Goal: Transaction & Acquisition: Purchase product/service

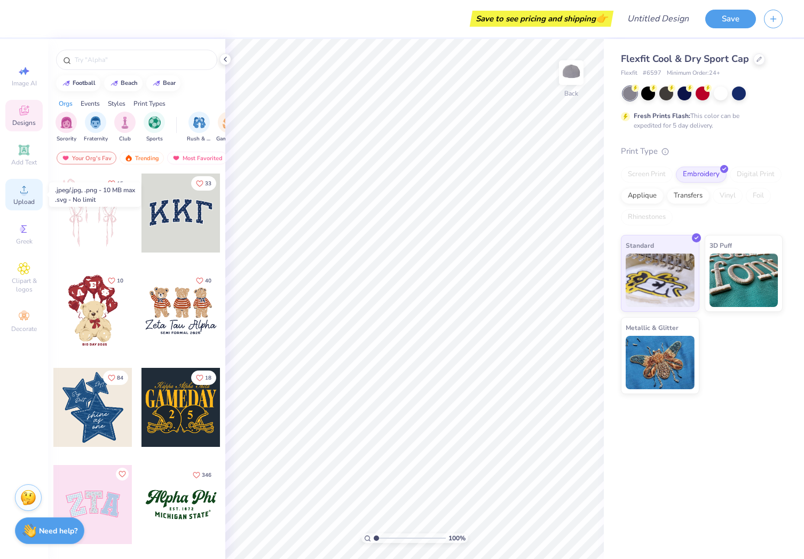
click at [23, 188] on icon at bounding box center [24, 189] width 13 height 13
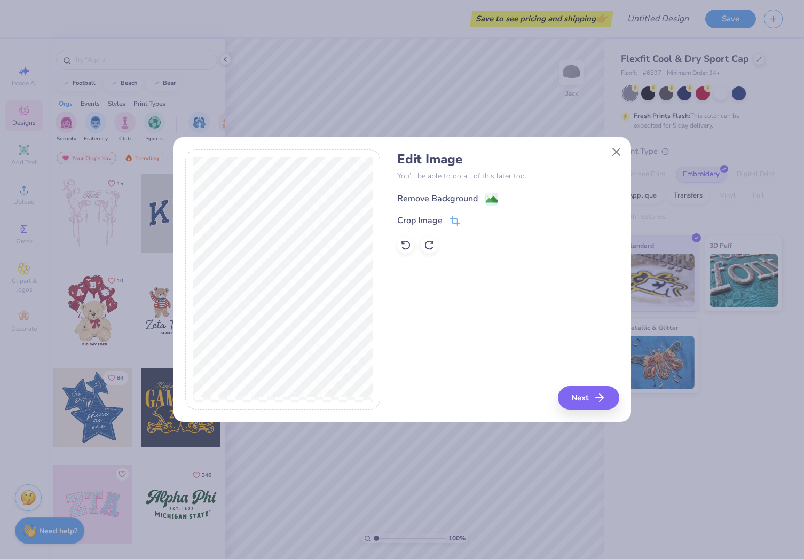
click at [466, 200] on div "Remove Background" at bounding box center [437, 198] width 81 height 13
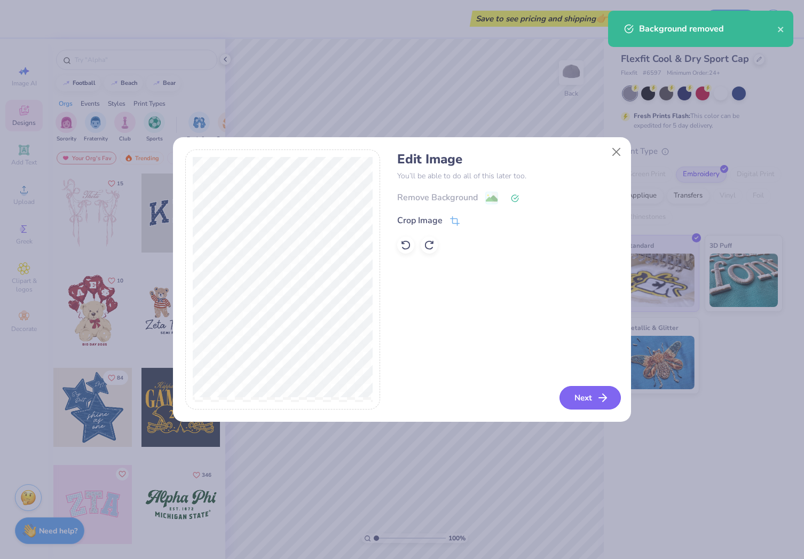
click at [575, 398] on button "Next" at bounding box center [589, 397] width 61 height 23
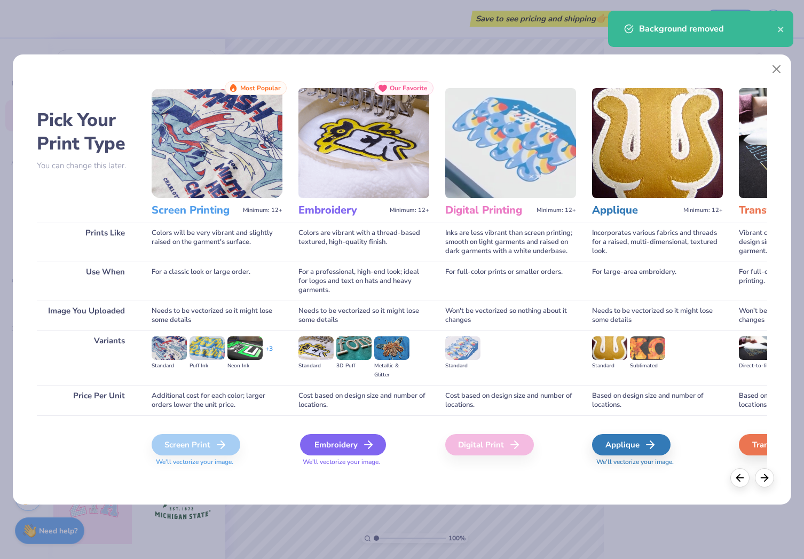
click at [349, 448] on div "Embroidery" at bounding box center [343, 444] width 86 height 21
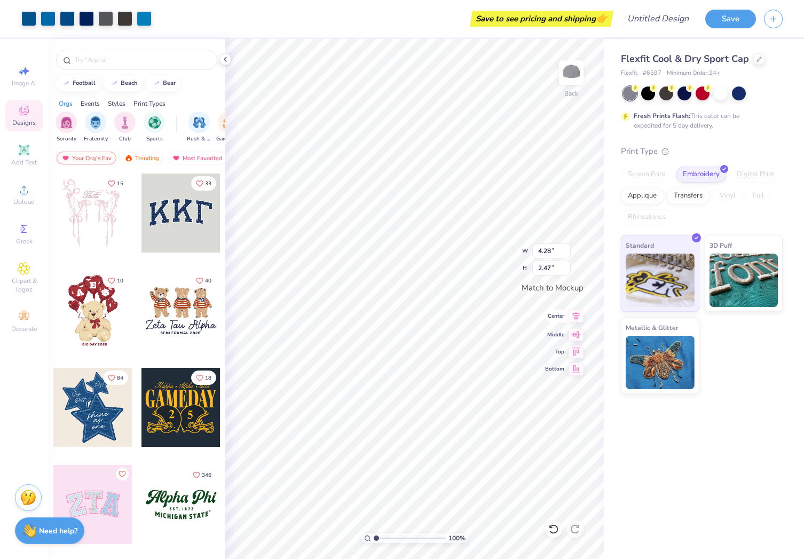
click at [577, 313] on icon at bounding box center [576, 316] width 15 height 13
click at [565, 250] on input "4.29" at bounding box center [551, 250] width 38 height 15
click at [565, 250] on input "4.3" at bounding box center [551, 250] width 38 height 15
click at [565, 250] on input "4.31" at bounding box center [551, 250] width 38 height 15
click at [565, 250] on input "4.32" at bounding box center [551, 250] width 38 height 15
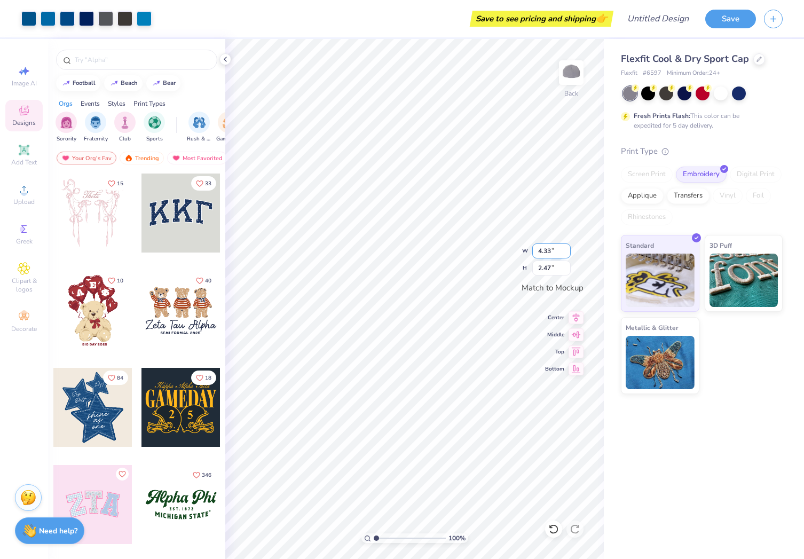
click at [565, 250] on input "4.33" at bounding box center [551, 250] width 38 height 15
type input "4.34"
click at [565, 250] on input "4.34" at bounding box center [551, 250] width 38 height 15
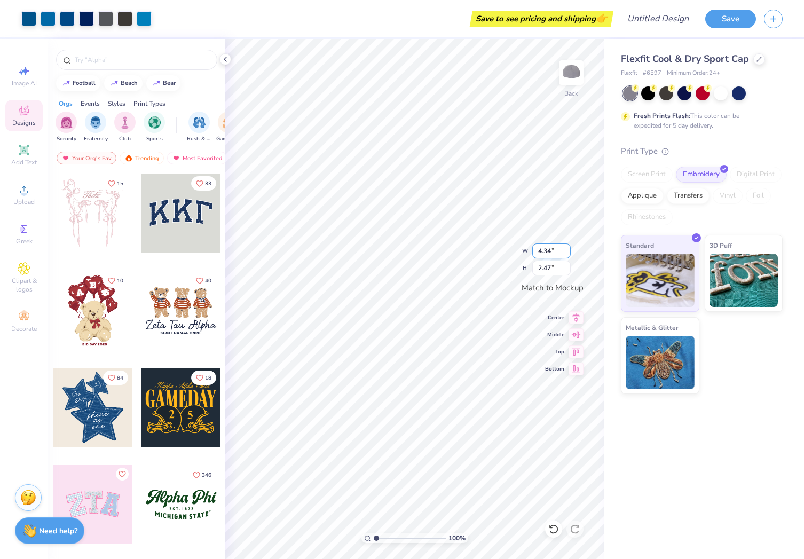
click at [566, 249] on input "4.34" at bounding box center [551, 250] width 38 height 15
click at [568, 250] on input "4.34" at bounding box center [551, 250] width 38 height 15
click at [568, 249] on input "4.34" at bounding box center [551, 250] width 38 height 15
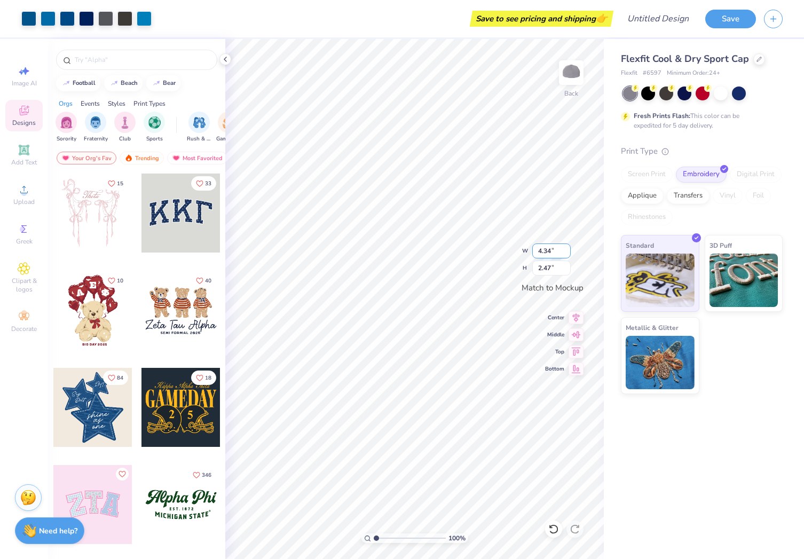
click at [568, 249] on input "4.34" at bounding box center [551, 250] width 38 height 15
click at [567, 266] on input "2.48" at bounding box center [551, 268] width 38 height 15
click at [567, 266] on input "2.49" at bounding box center [551, 268] width 38 height 15
type input "2.5"
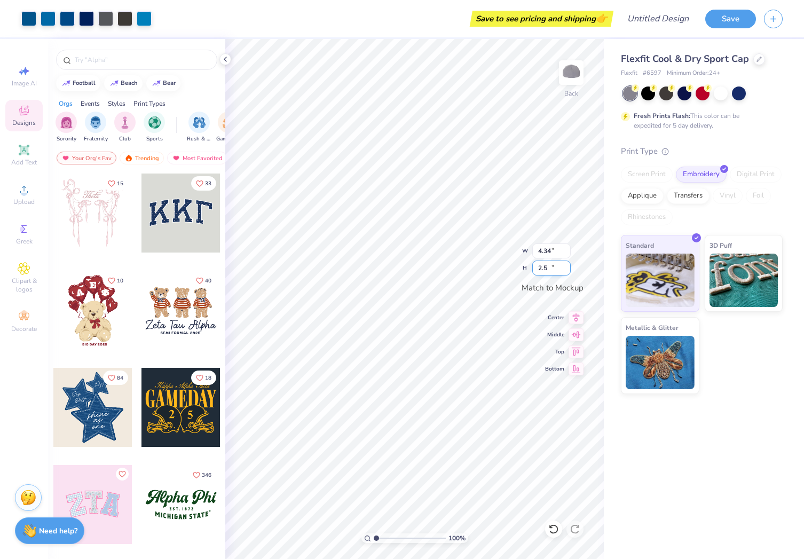
click at [567, 266] on input "2.5" at bounding box center [551, 268] width 38 height 15
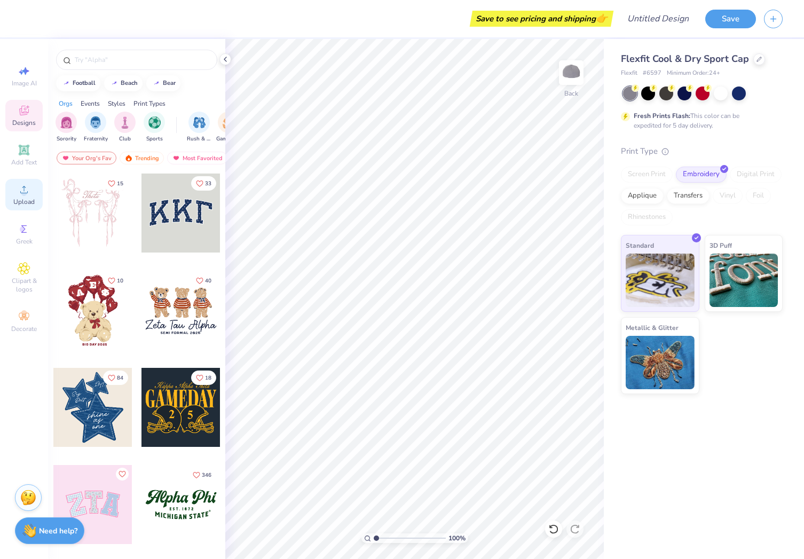
click at [20, 189] on icon at bounding box center [24, 189] width 13 height 13
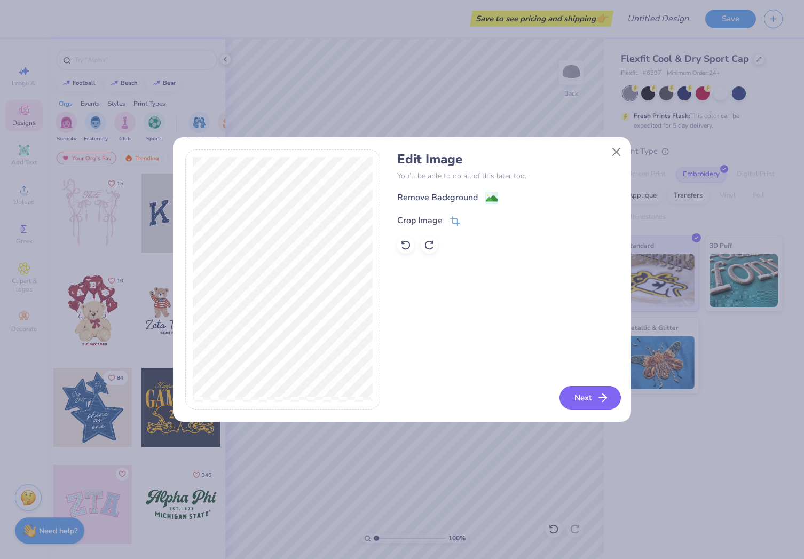
click at [586, 402] on button "Next" at bounding box center [589, 397] width 61 height 23
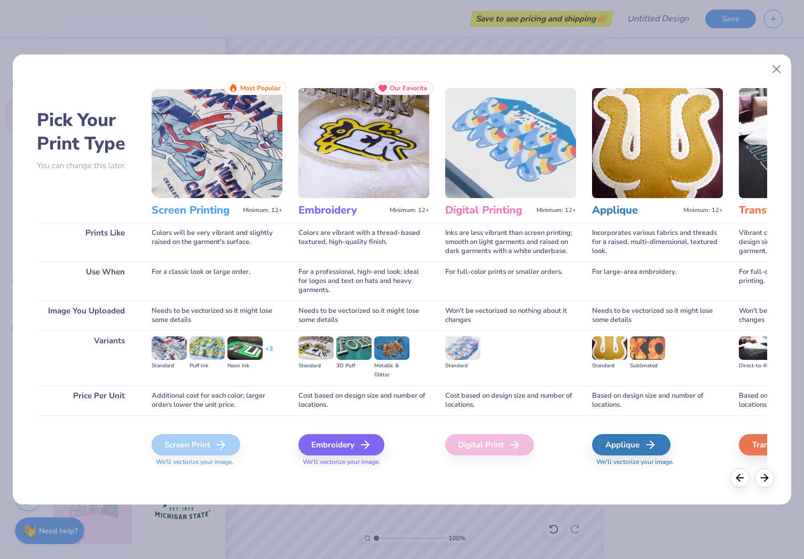
click at [325, 459] on span "We'll vectorize your image." at bounding box center [363, 461] width 131 height 9
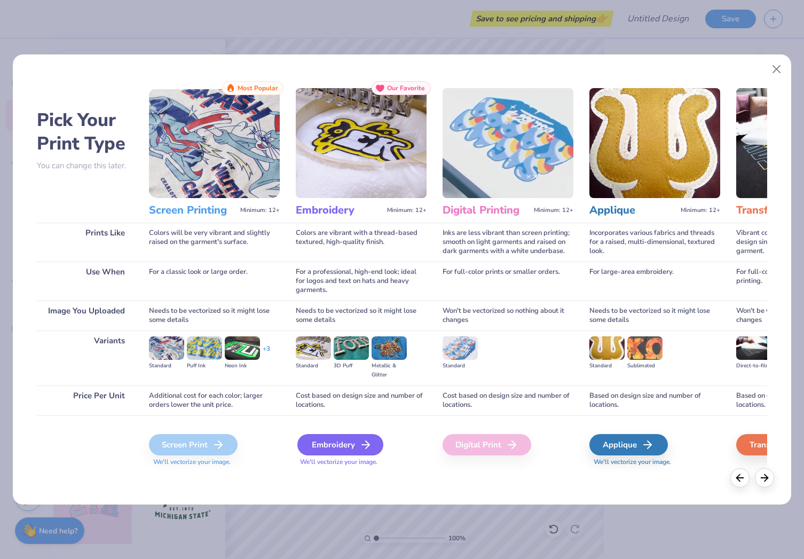
scroll to position [0, 4]
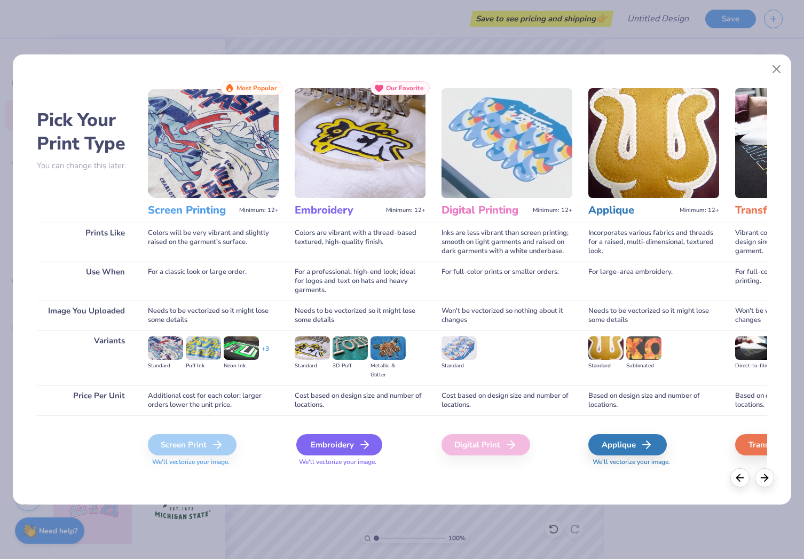
click at [343, 445] on div "Embroidery" at bounding box center [339, 444] width 86 height 21
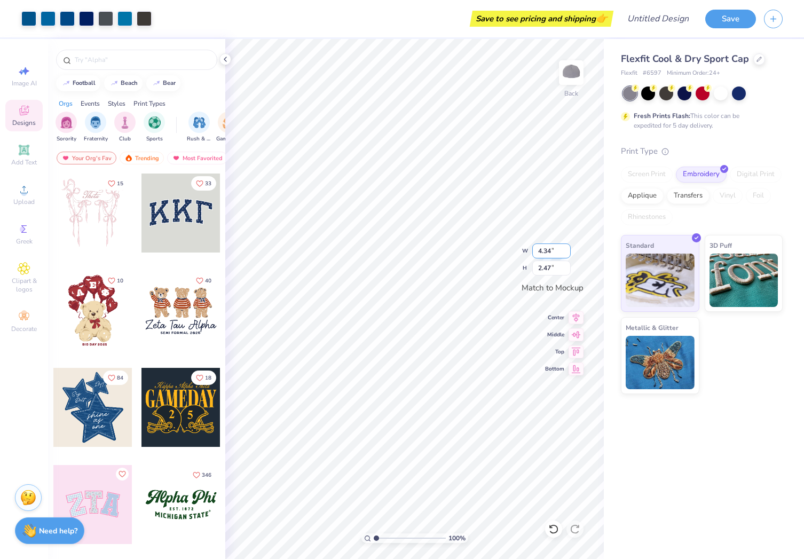
type input "4.35"
click at [566, 248] on input "4.35" at bounding box center [551, 250] width 38 height 15
click at [532, 248] on div "100 % Back W 4.35 4.35 " H 2.47 2.47 " Match to [GEOGRAPHIC_DATA] Middle Top Bo…" at bounding box center [414, 299] width 378 height 520
click at [566, 249] on input "4.35" at bounding box center [551, 250] width 38 height 15
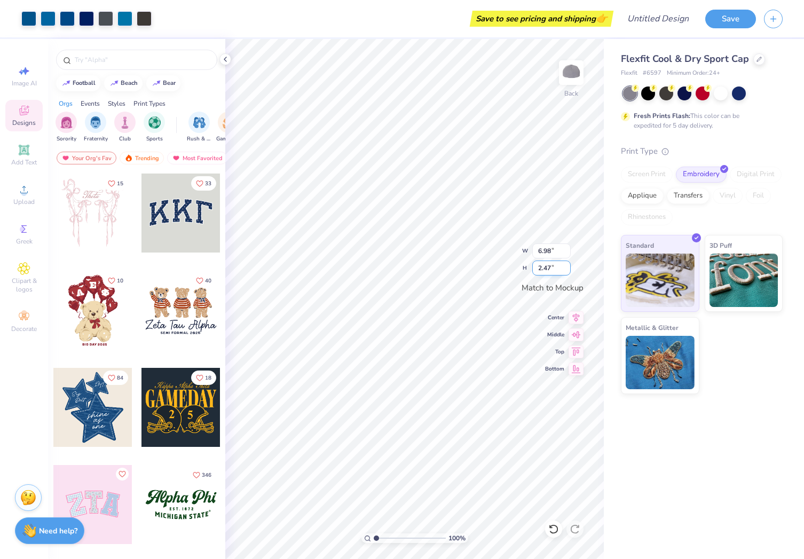
click at [560, 270] on input "2.47" at bounding box center [551, 268] width 38 height 15
type input "4.34"
type input "2.50"
click at [515, 268] on div "100 % Back W 4.34 4.34 " H 2.50 2.50 " Match to [GEOGRAPHIC_DATA] Middle Top Bo…" at bounding box center [414, 299] width 378 height 520
click at [568, 72] on img at bounding box center [571, 72] width 43 height 43
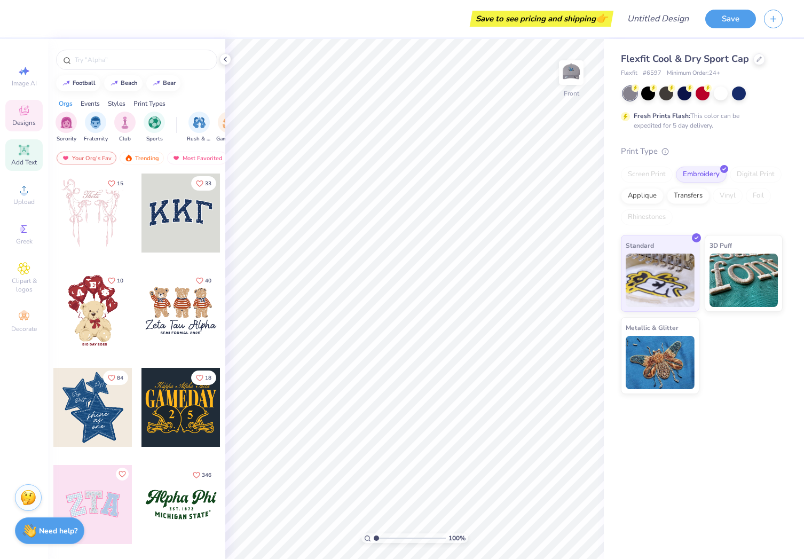
click at [21, 154] on icon at bounding box center [24, 150] width 10 height 10
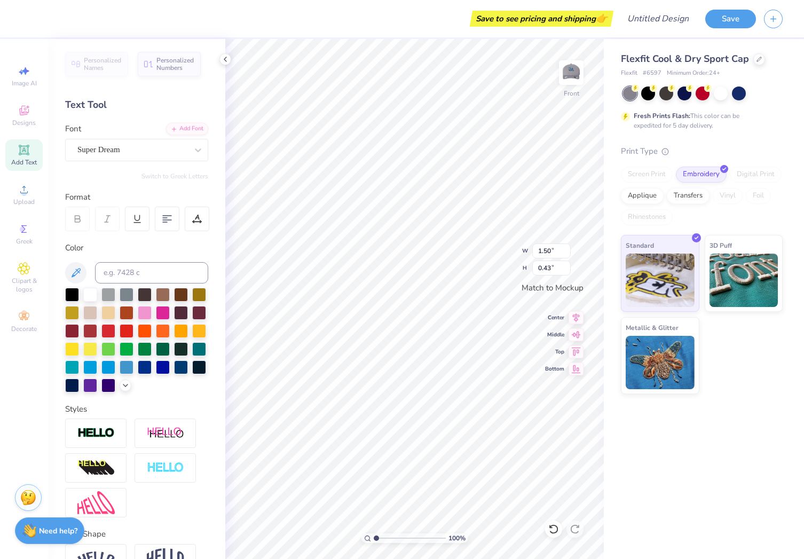
scroll to position [9, 1]
type textarea "T"
type textarea "Resilient Ag Services"
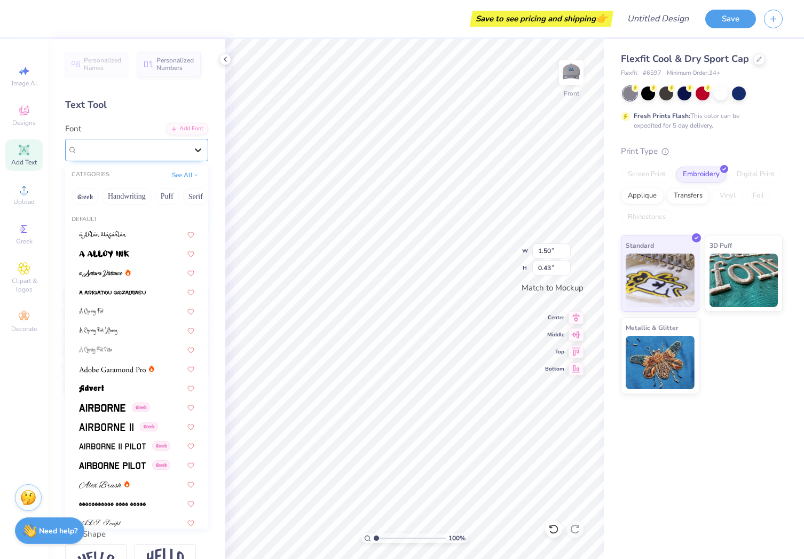
click at [193, 147] on icon at bounding box center [198, 150] width 11 height 11
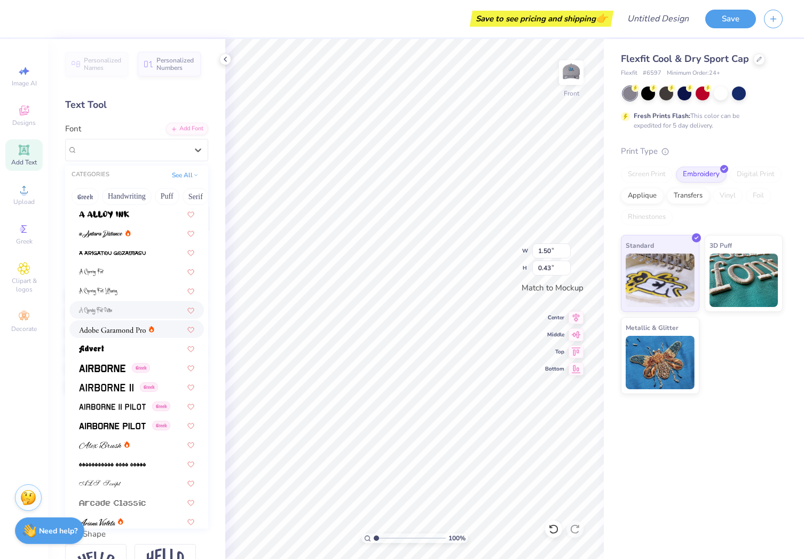
scroll to position [42, 0]
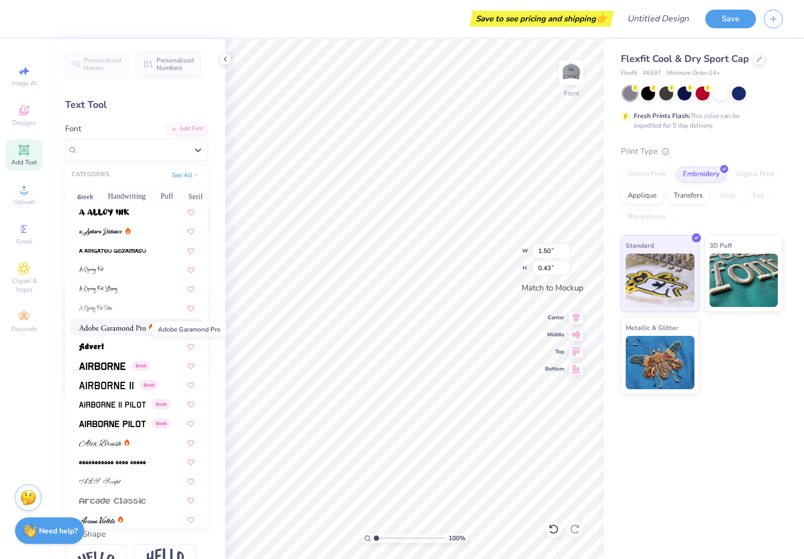
click at [119, 330] on img at bounding box center [112, 327] width 67 height 7
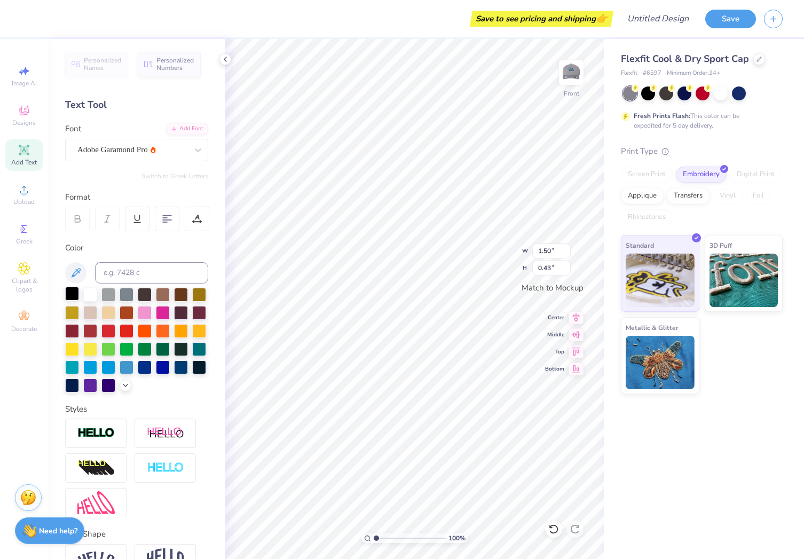
click at [70, 292] on div at bounding box center [72, 294] width 14 height 14
click at [81, 293] on div at bounding box center [136, 340] width 143 height 105
click at [87, 291] on div at bounding box center [90, 294] width 14 height 14
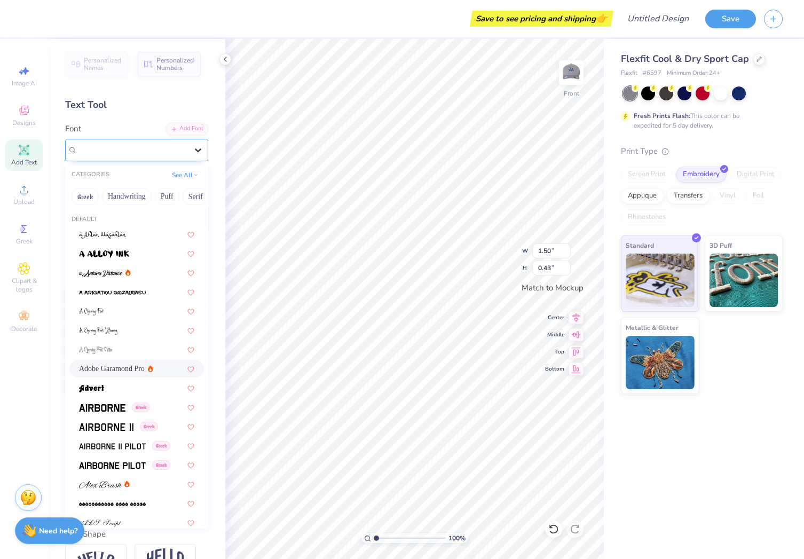
click at [202, 151] on icon at bounding box center [198, 150] width 11 height 11
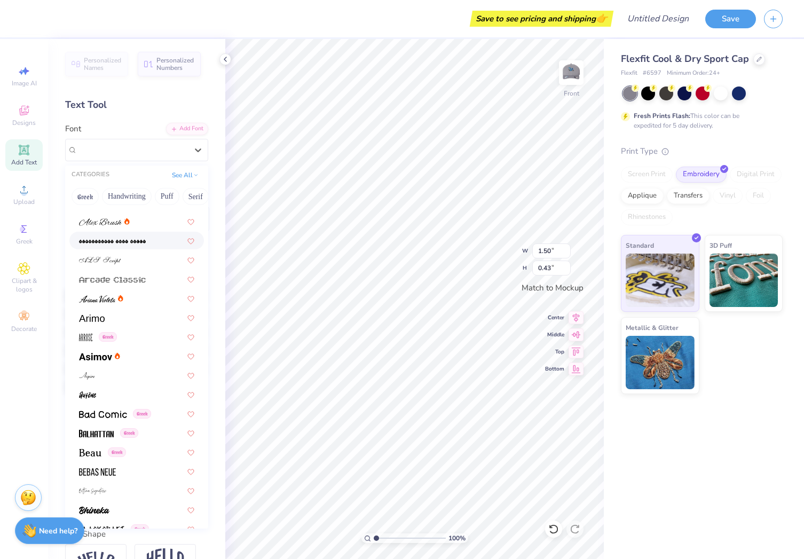
scroll to position [291, 0]
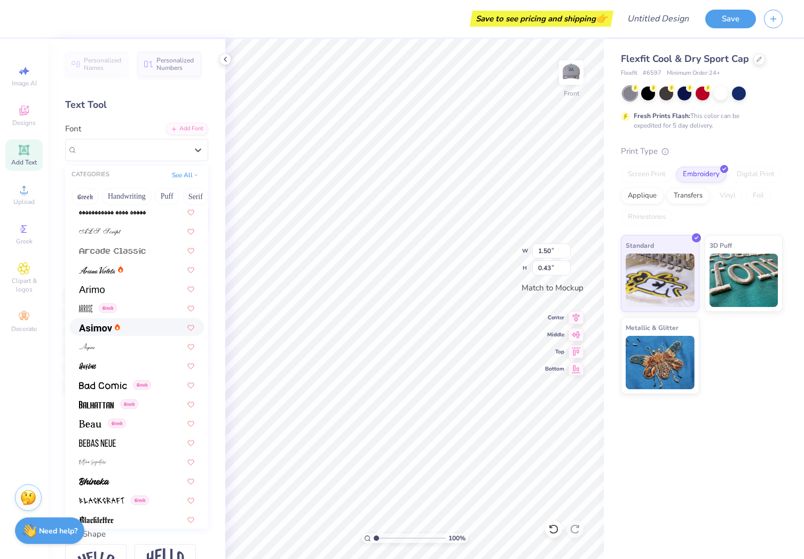
click at [100, 326] on img at bounding box center [95, 327] width 33 height 7
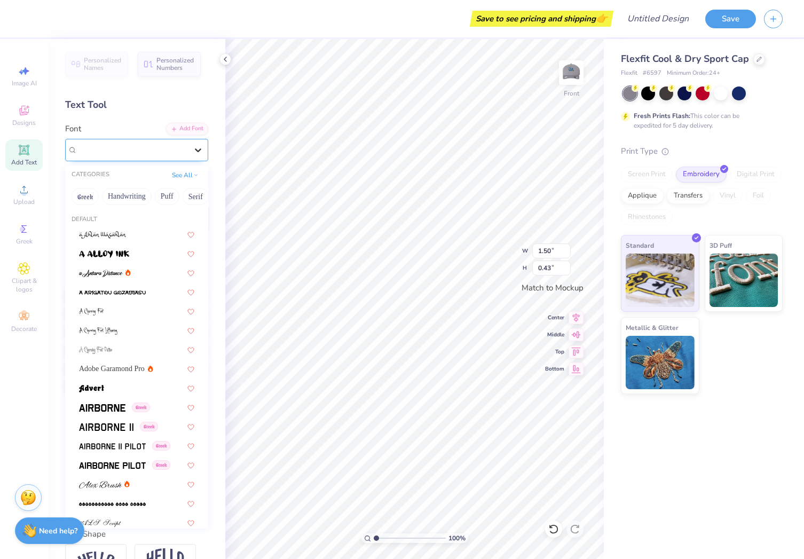
click at [199, 147] on icon at bounding box center [198, 150] width 11 height 11
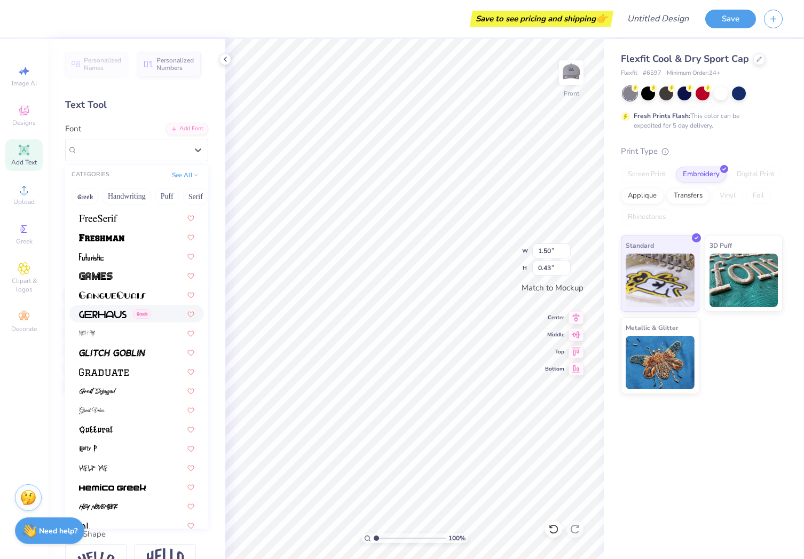
scroll to position [2381, 0]
click at [91, 215] on span at bounding box center [98, 216] width 38 height 11
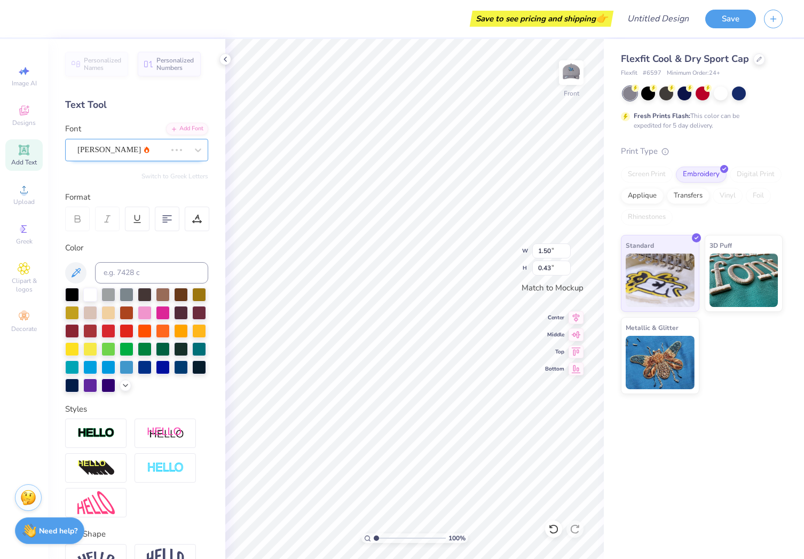
click at [94, 156] on div at bounding box center [121, 150] width 89 height 14
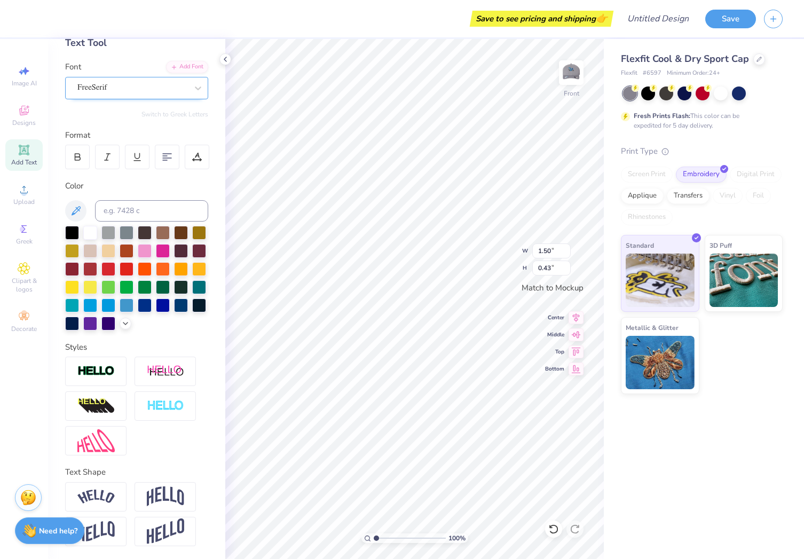
scroll to position [62, 0]
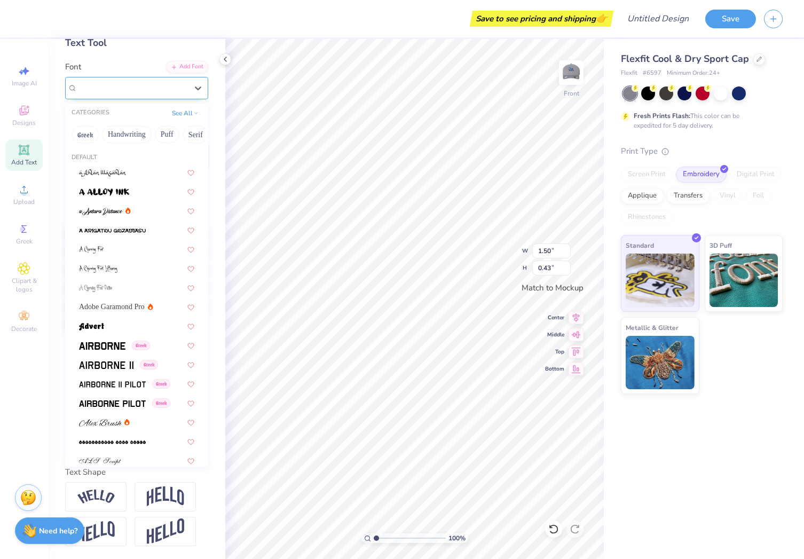
click at [127, 84] on div "FreeSerif" at bounding box center [132, 88] width 112 height 17
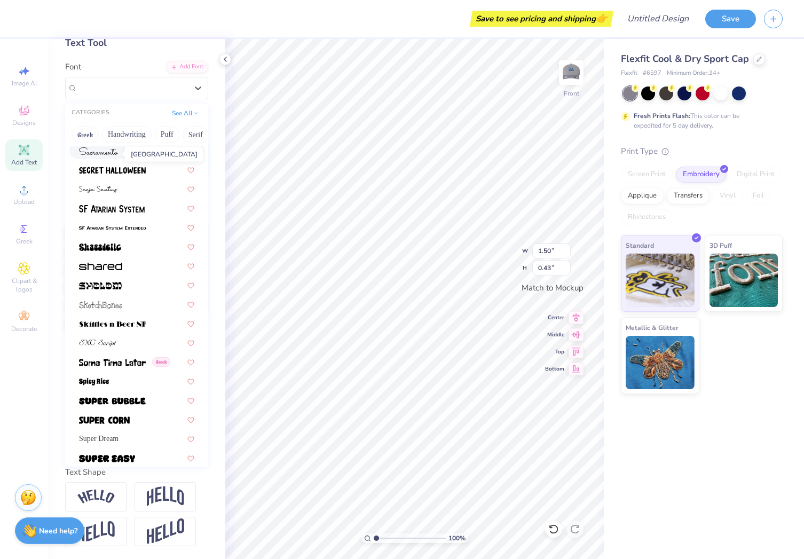
scroll to position [4966, 0]
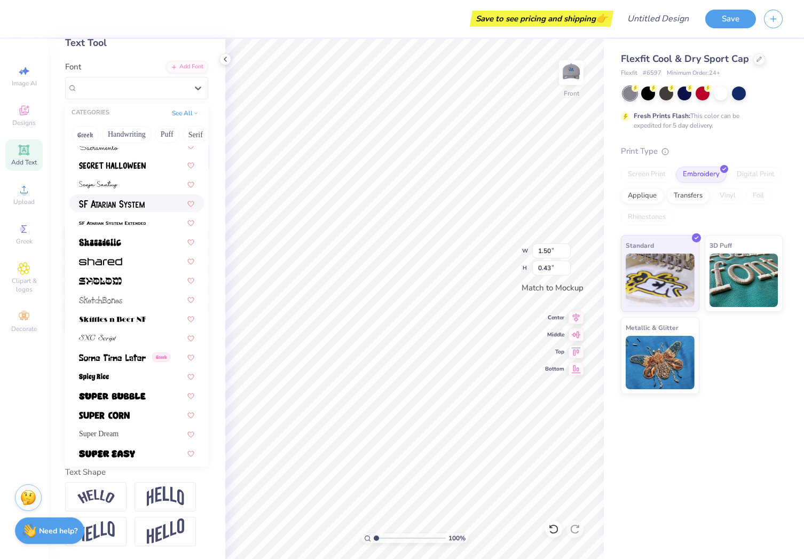
click at [101, 212] on div at bounding box center [136, 203] width 135 height 18
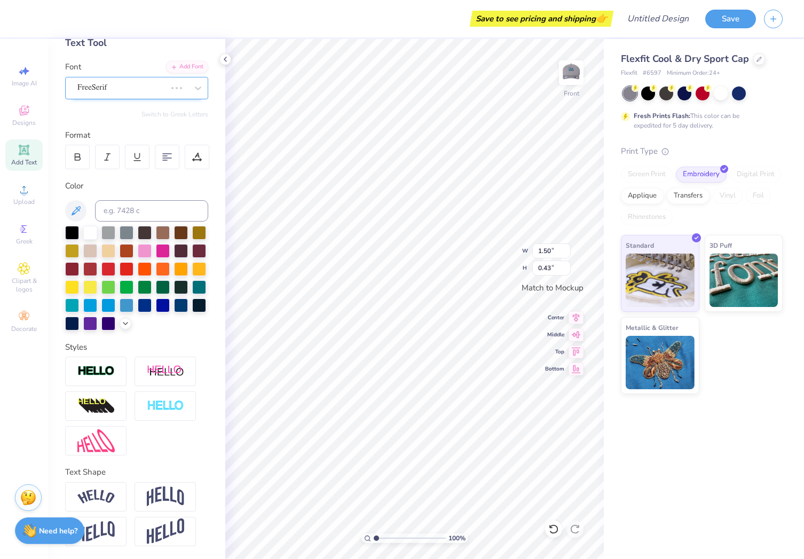
click at [107, 86] on div "FreeSerif" at bounding box center [121, 88] width 91 height 17
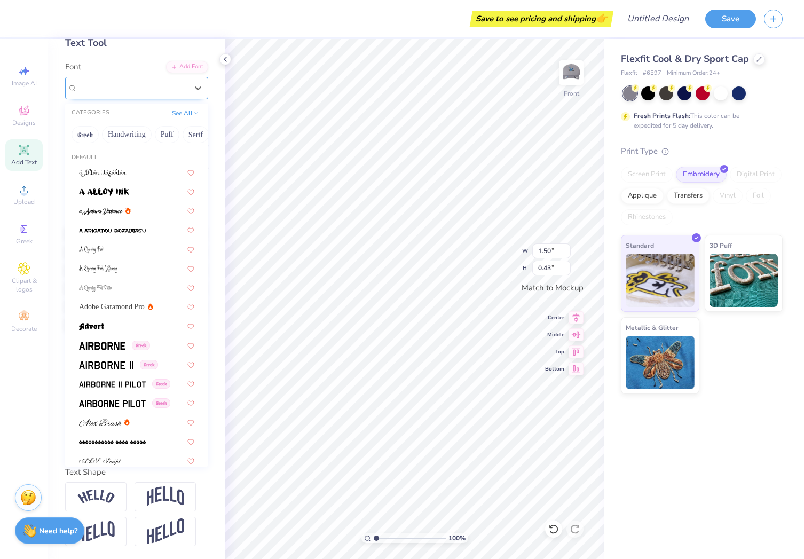
click at [118, 89] on span "[PERSON_NAME] System" at bounding box center [121, 88] width 89 height 12
click at [192, 113] on button "See All" at bounding box center [185, 112] width 33 height 11
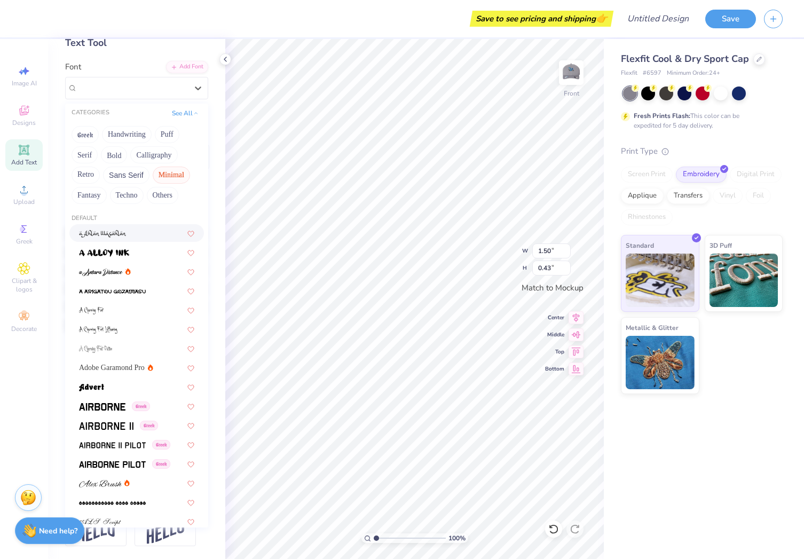
click at [171, 175] on button "Minimal" at bounding box center [171, 175] width 37 height 17
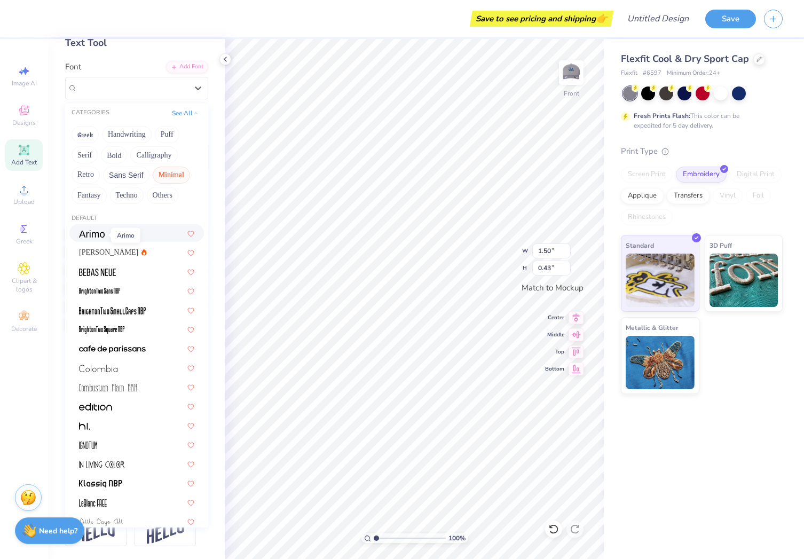
click at [98, 236] on img at bounding box center [92, 233] width 26 height 7
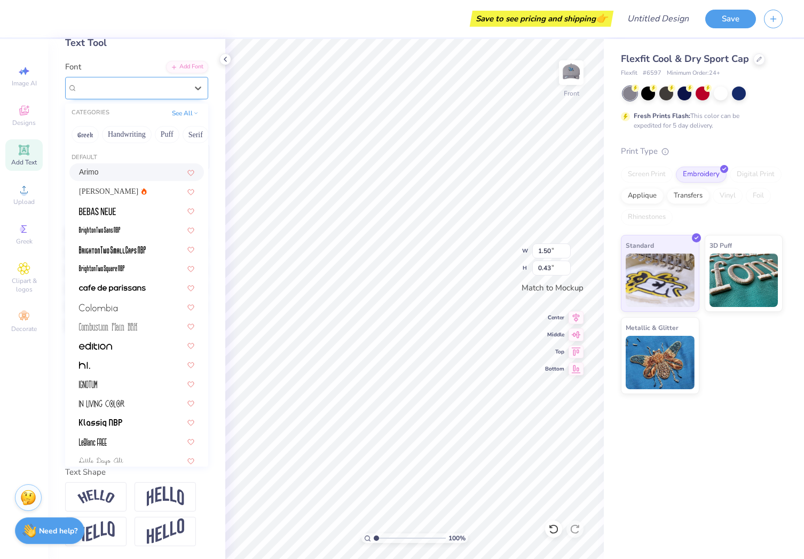
click at [97, 93] on div at bounding box center [132, 88] width 110 height 14
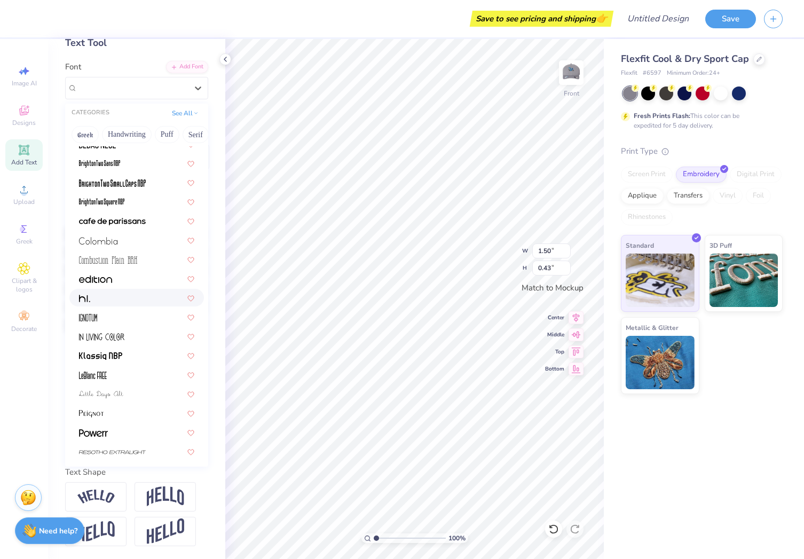
scroll to position [133, 0]
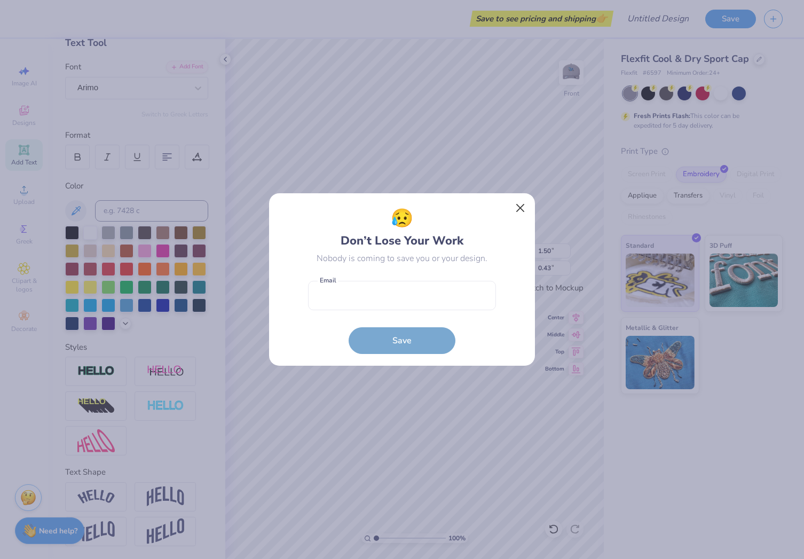
click at [516, 206] on button "Close" at bounding box center [520, 208] width 20 height 20
type input "3.49"
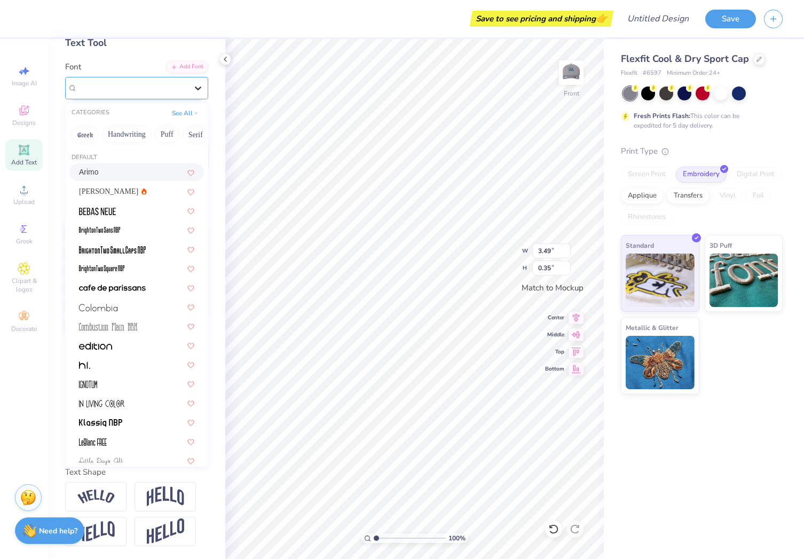
click at [203, 86] on icon at bounding box center [198, 88] width 11 height 11
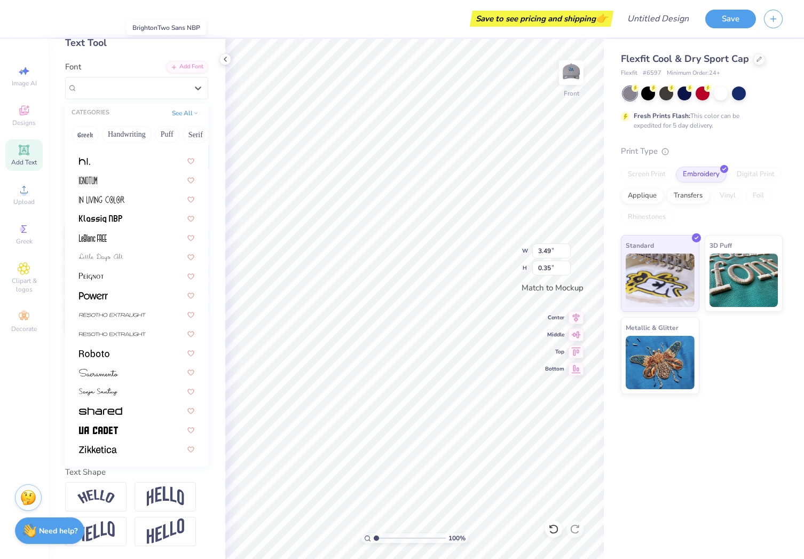
scroll to position [204, 0]
click at [188, 111] on button "See All" at bounding box center [185, 112] width 33 height 11
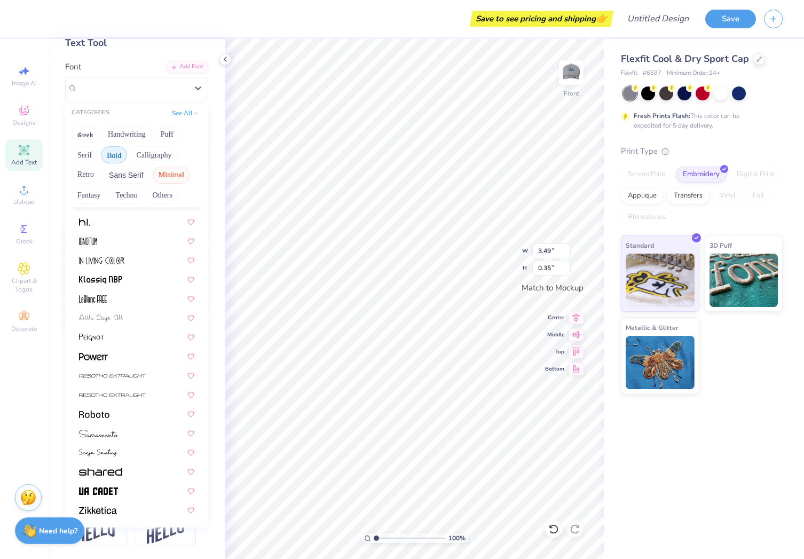
click at [122, 155] on button "Bold" at bounding box center [114, 154] width 26 height 17
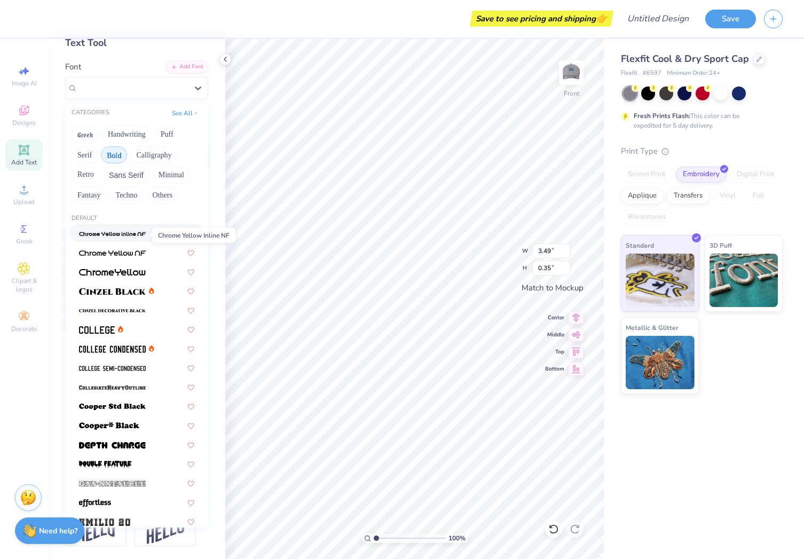
click at [105, 235] on img at bounding box center [112, 233] width 67 height 7
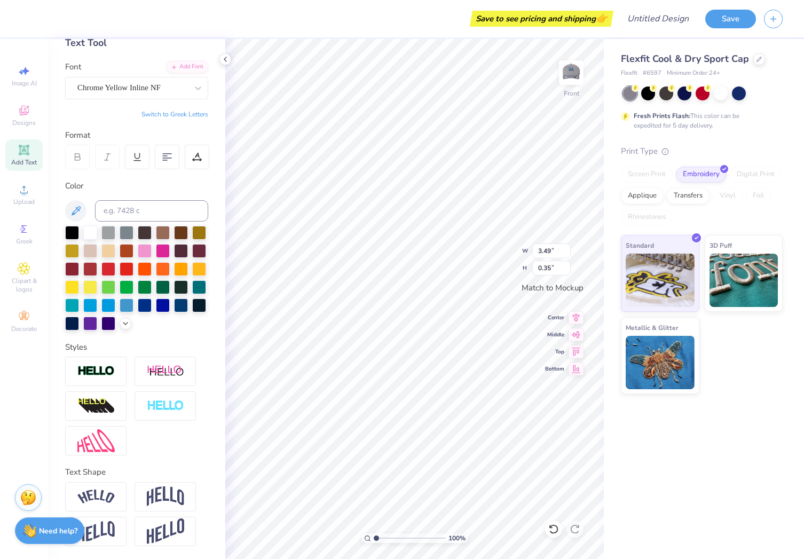
type input "0.34"
click at [105, 81] on div at bounding box center [132, 88] width 110 height 14
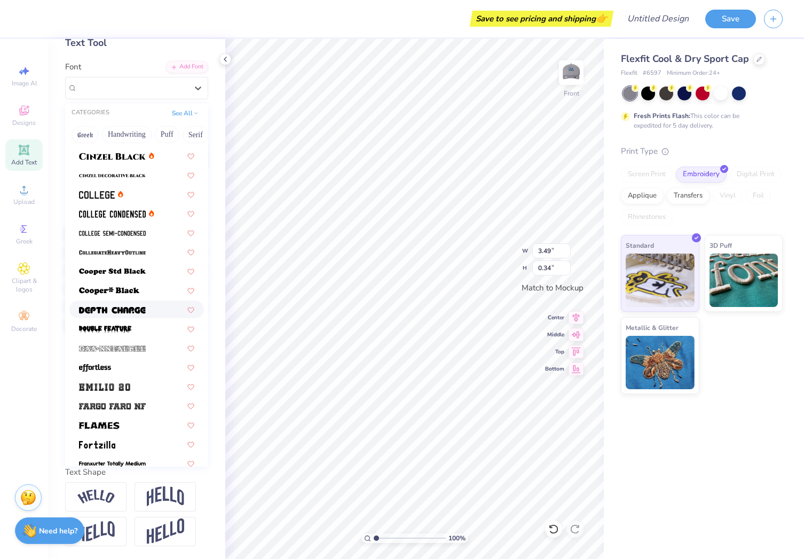
scroll to position [89, 0]
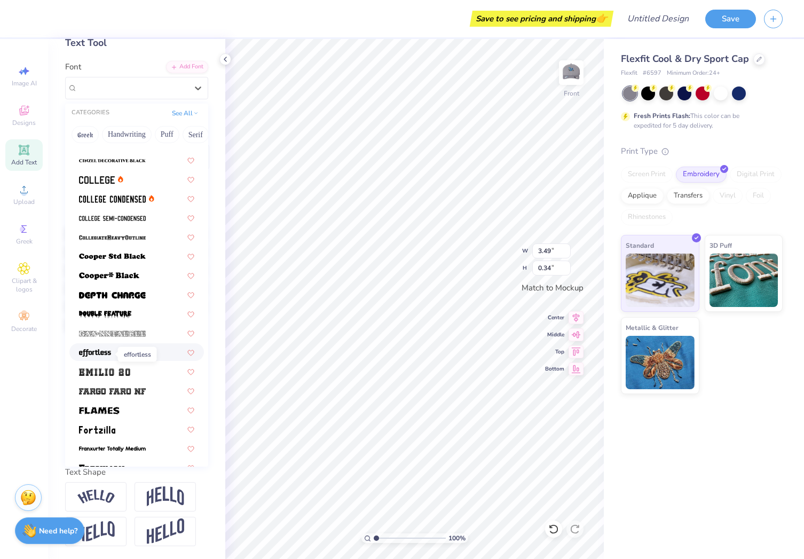
click at [98, 354] on img at bounding box center [95, 352] width 32 height 7
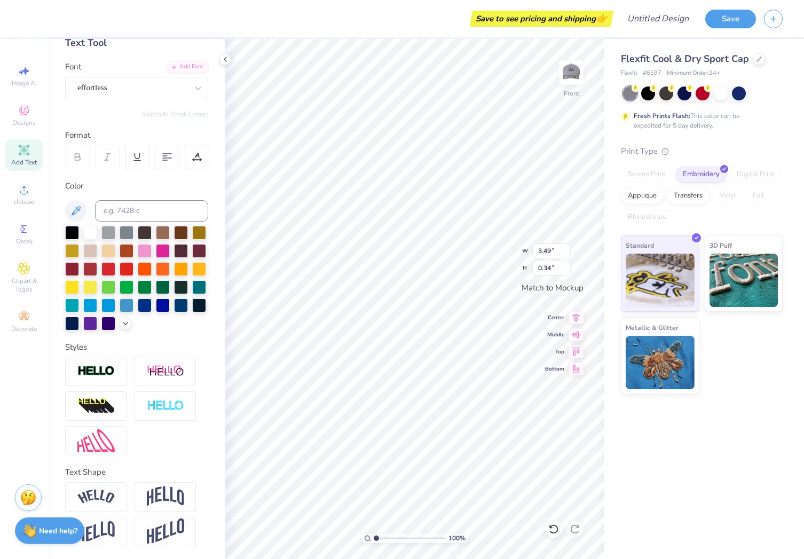
type input "3.01"
type input "0.35"
click at [192, 88] on div at bounding box center [197, 87] width 19 height 19
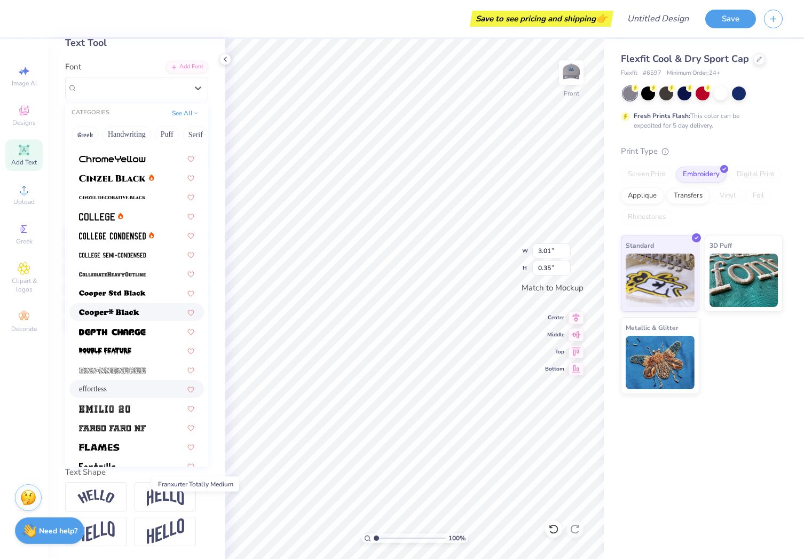
scroll to position [48, 0]
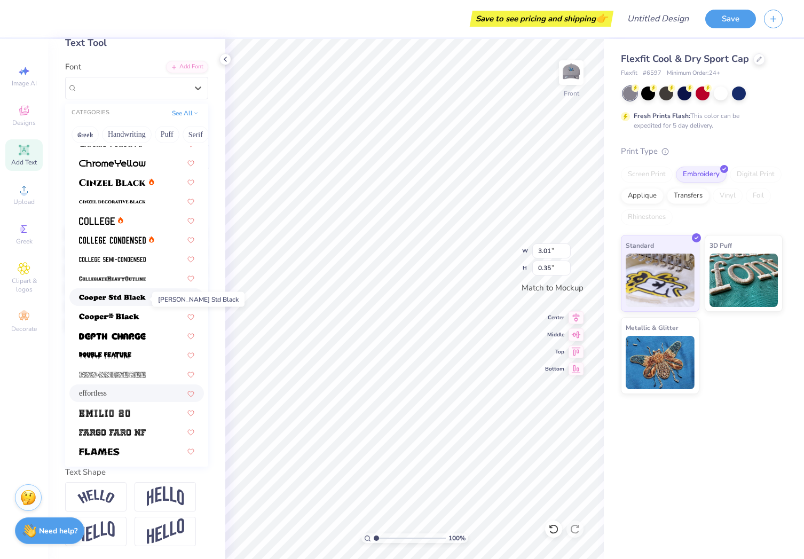
click at [110, 300] on img at bounding box center [112, 297] width 67 height 7
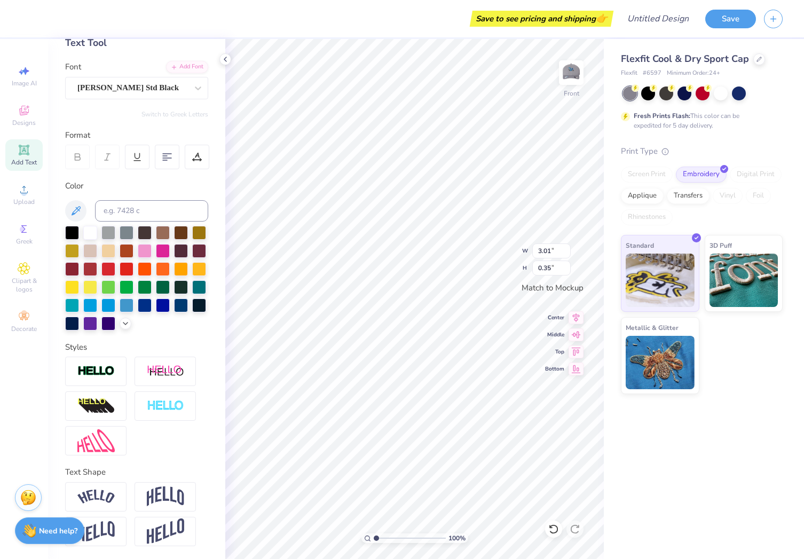
type input "3.49"
type input "0.29"
click at [667, 271] on img at bounding box center [660, 278] width 69 height 53
click at [745, 273] on img at bounding box center [743, 278] width 69 height 53
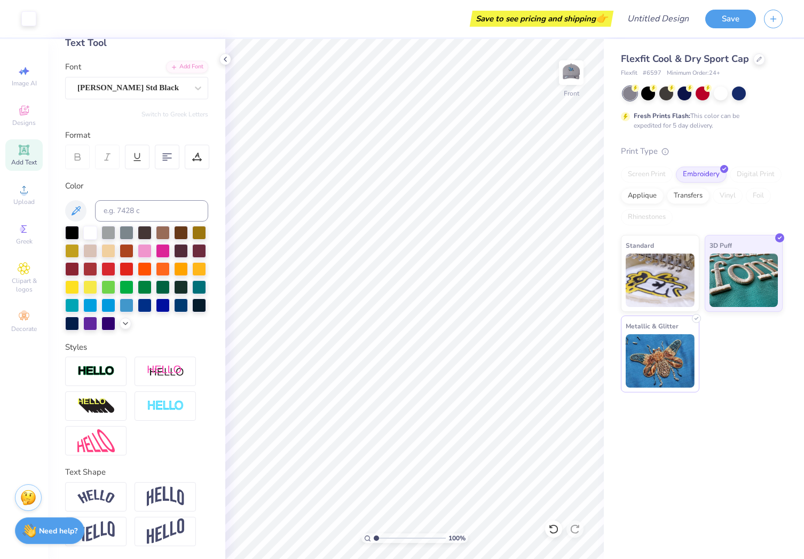
click at [642, 368] on img at bounding box center [660, 360] width 69 height 53
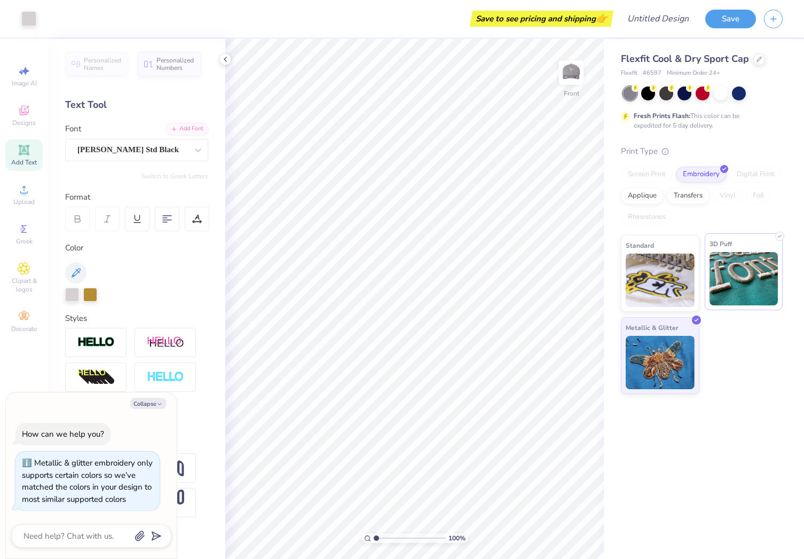
click at [725, 277] on img at bounding box center [743, 278] width 69 height 53
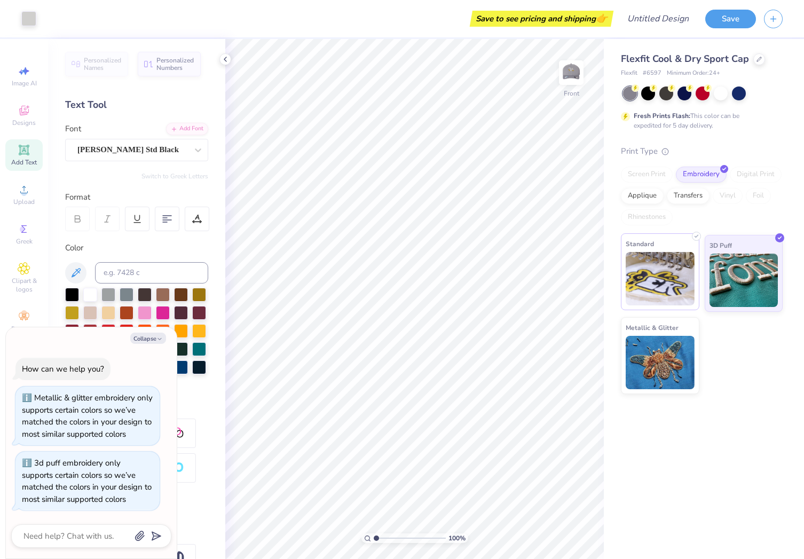
click at [674, 279] on img at bounding box center [660, 278] width 69 height 53
click at [664, 279] on img at bounding box center [660, 278] width 69 height 53
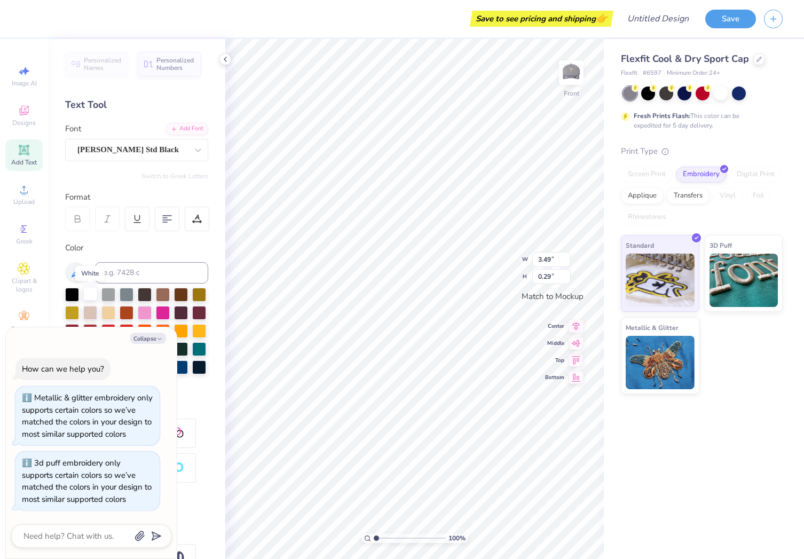
click at [85, 293] on div at bounding box center [90, 294] width 14 height 14
click at [68, 290] on div at bounding box center [72, 294] width 14 height 14
click at [576, 317] on icon at bounding box center [576, 316] width 7 height 9
click at [144, 333] on button "Collapse" at bounding box center [148, 338] width 36 height 11
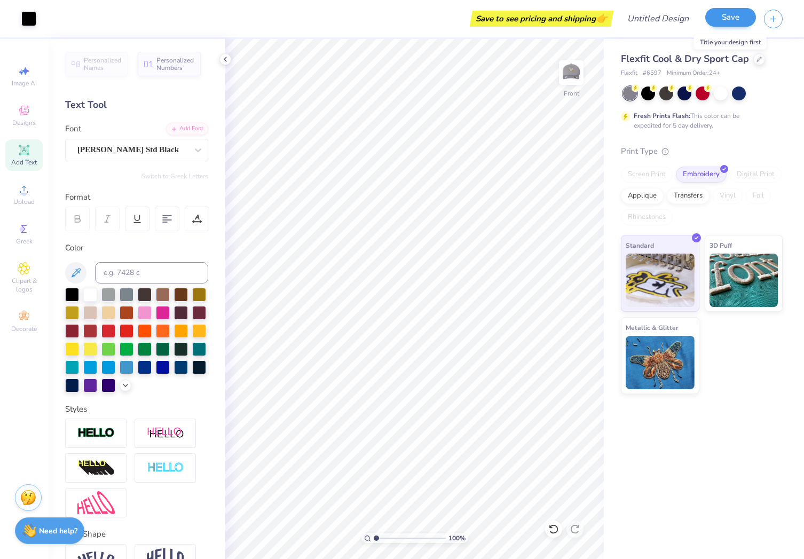
click at [735, 18] on button "Save" at bounding box center [730, 17] width 51 height 19
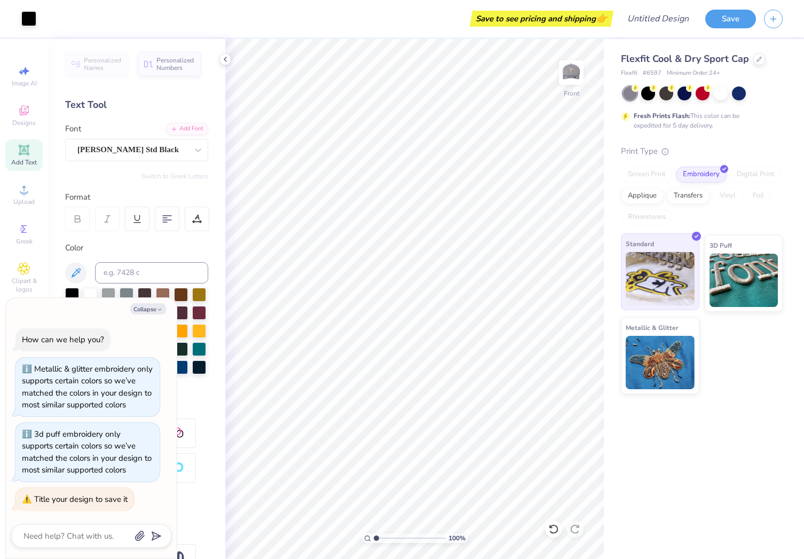
click at [645, 240] on span "Standard" at bounding box center [640, 243] width 28 height 11
click at [730, 28] on div "Save" at bounding box center [754, 18] width 99 height 37
click at [728, 21] on button "Save" at bounding box center [730, 17] width 51 height 19
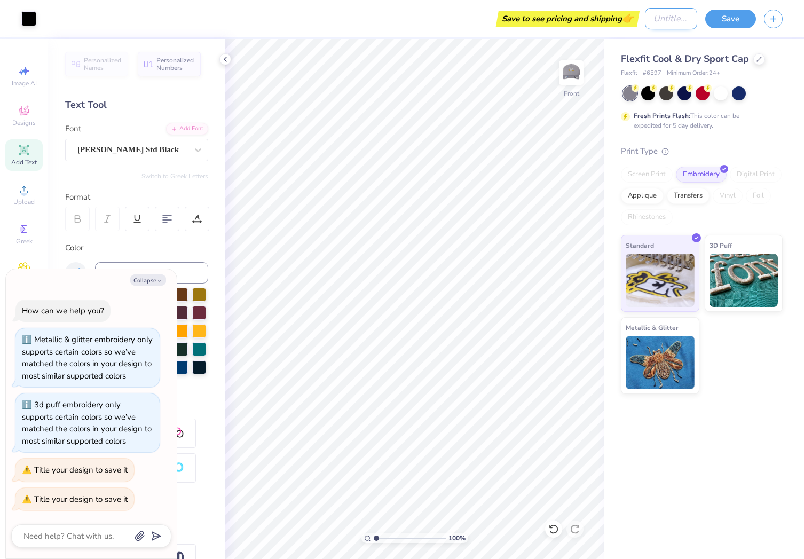
type textarea "x"
click at [676, 21] on input "Design Title" at bounding box center [671, 18] width 52 height 21
type input "R"
type textarea "x"
type input "RE"
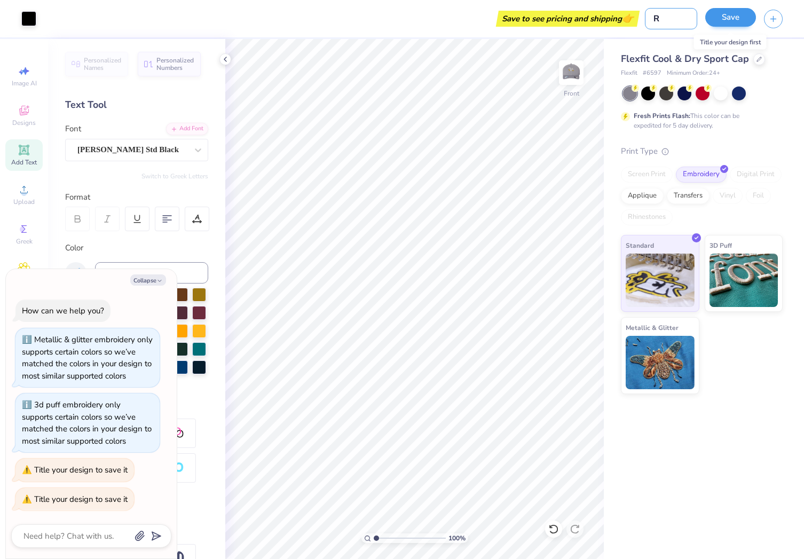
type textarea "x"
type input "RES"
type textarea "x"
type input "RESA"
type textarea "x"
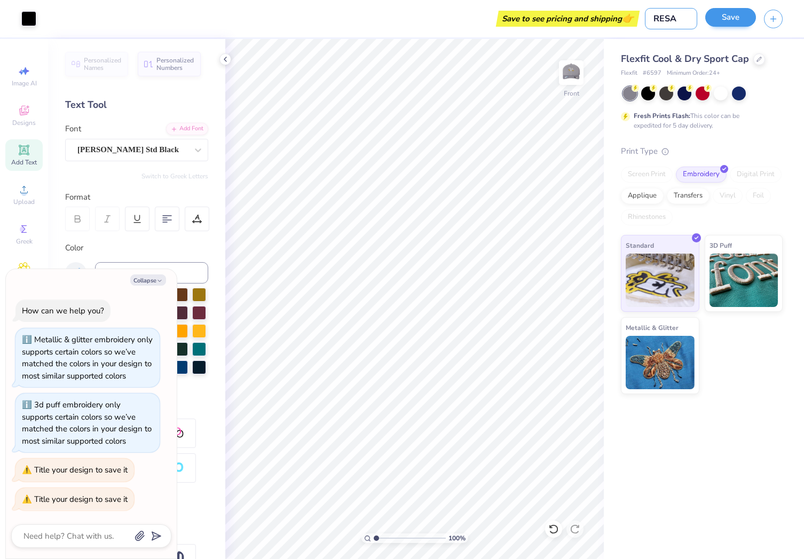
type input "RESAG"
type textarea "x"
type input "RESAG"
click at [733, 14] on button "Save" at bounding box center [730, 17] width 51 height 19
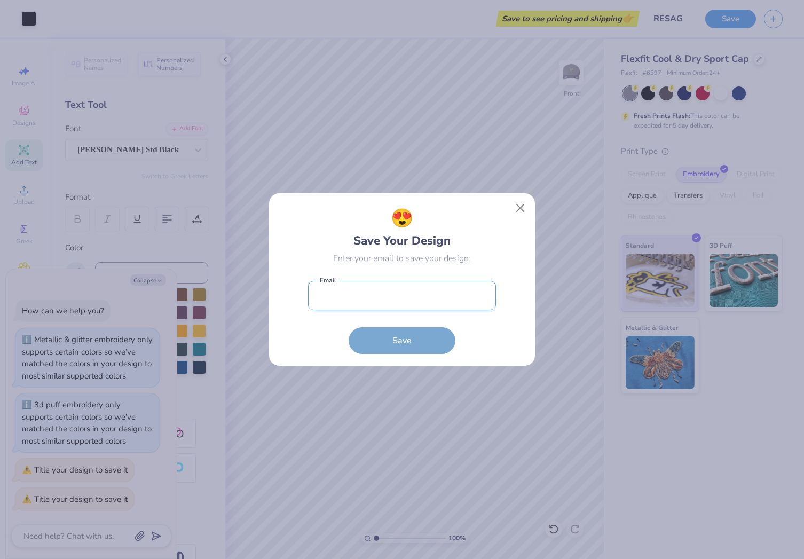
click at [361, 298] on input "email" at bounding box center [402, 295] width 188 height 29
type input "[EMAIL_ADDRESS][DOMAIN_NAME]"
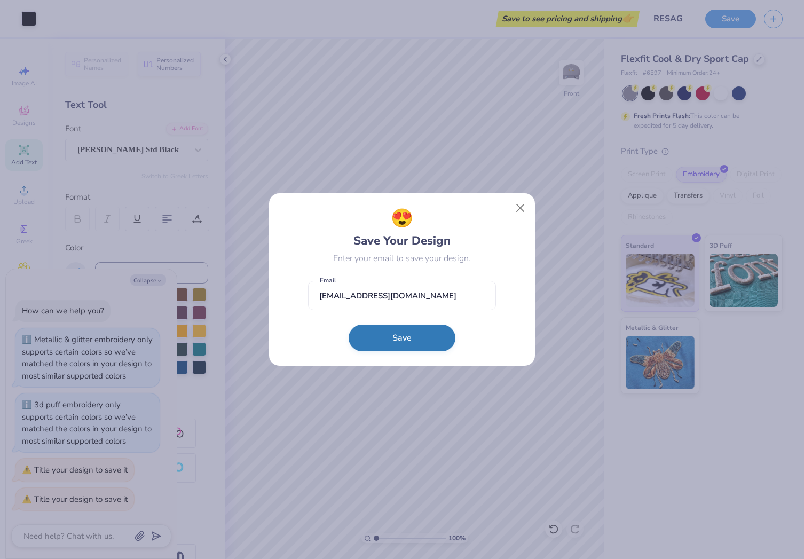
click at [389, 349] on button "Save" at bounding box center [402, 338] width 107 height 27
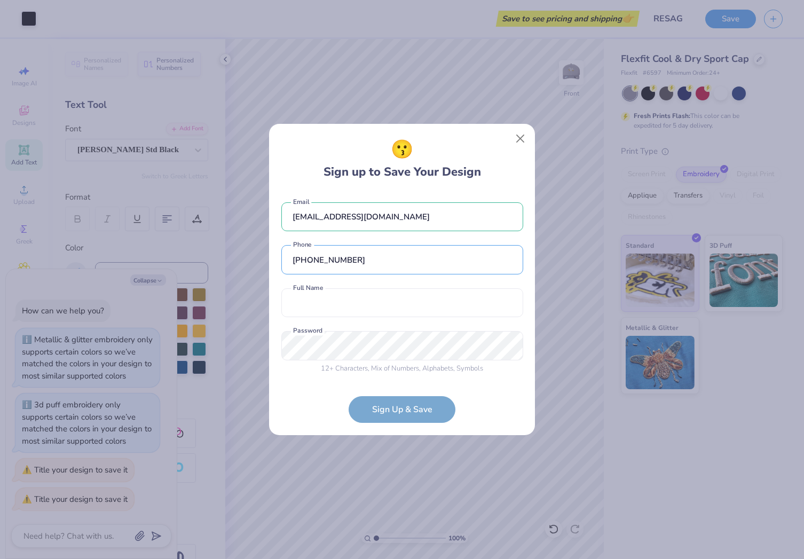
type input "[PHONE_NUMBER]"
click at [456, 323] on div "[EMAIL_ADDRESS][DOMAIN_NAME] Email [PHONE_NUMBER] Phone Full Name is a required…" at bounding box center [402, 286] width 242 height 188
type input "[PERSON_NAME]"
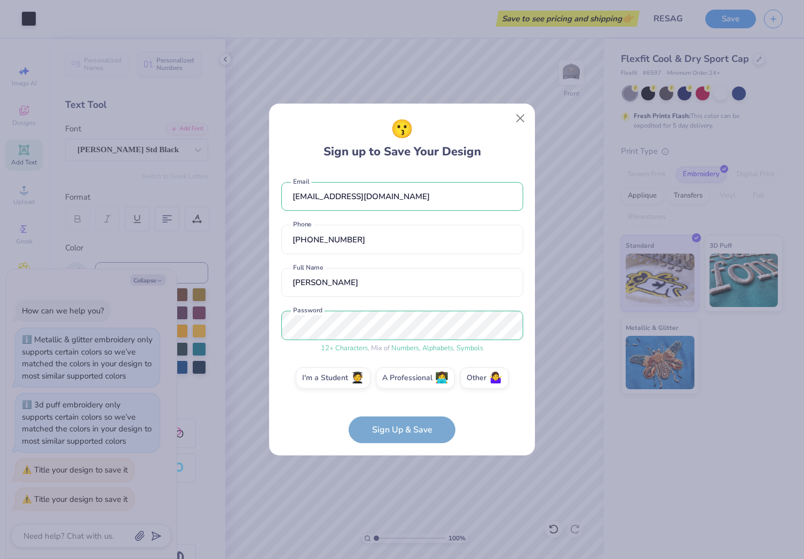
click at [413, 428] on form "[EMAIL_ADDRESS][DOMAIN_NAME] Email [PHONE_NUMBER] Phone [PERSON_NAME] Full Name…" at bounding box center [402, 307] width 242 height 272
click at [468, 379] on label "Other 🤷‍♀️" at bounding box center [484, 376] width 49 height 21
click at [406, 379] on input "Other 🤷‍♀️" at bounding box center [402, 380] width 7 height 7
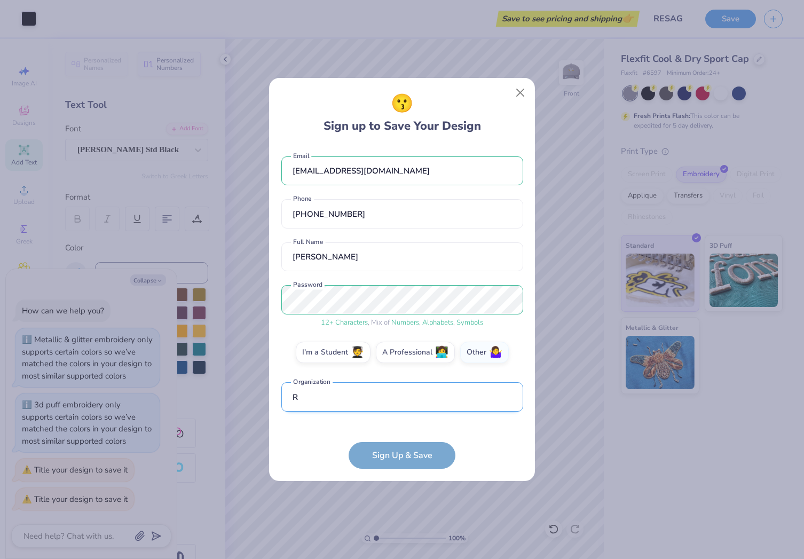
scroll to position [56, 0]
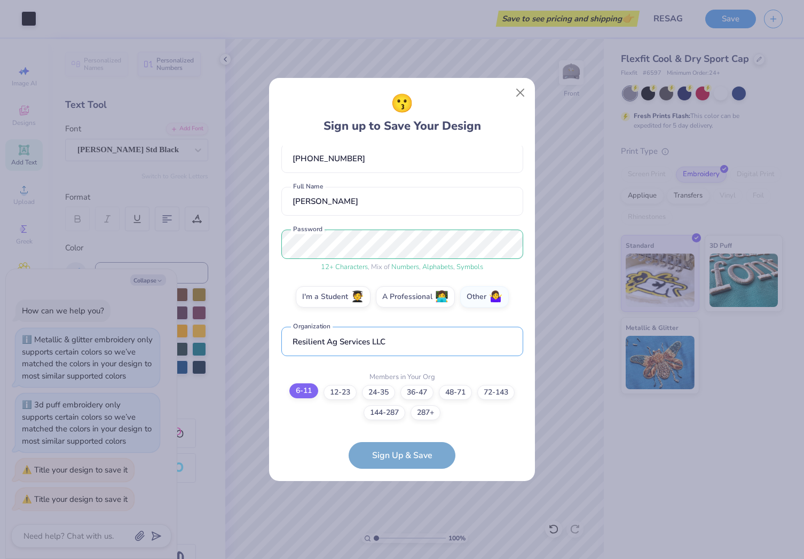
type input "Resilient Ag Services LLC"
click at [301, 393] on label "6-11" at bounding box center [303, 390] width 29 height 15
click at [399, 455] on input "6-11" at bounding box center [402, 458] width 7 height 7
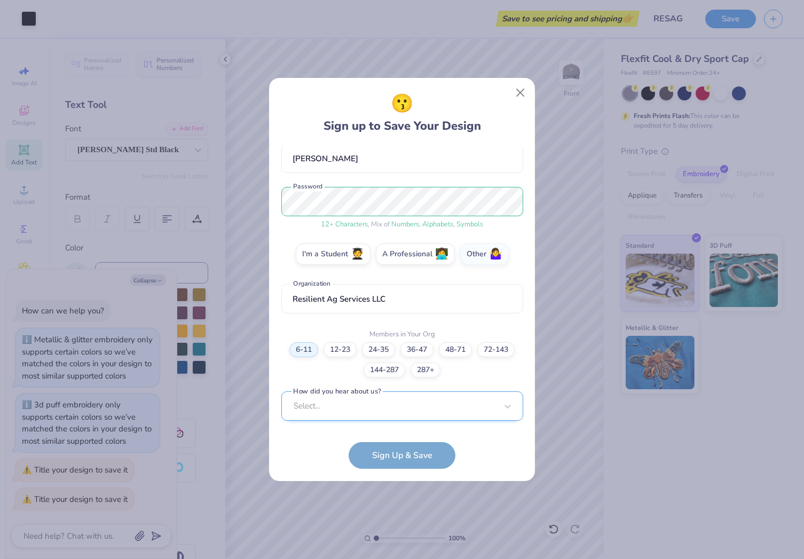
click at [368, 417] on div "[EMAIL_ADDRESS][DOMAIN_NAME] Email [PHONE_NUMBER] Phone [PERSON_NAME] Full Name…" at bounding box center [402, 286] width 242 height 280
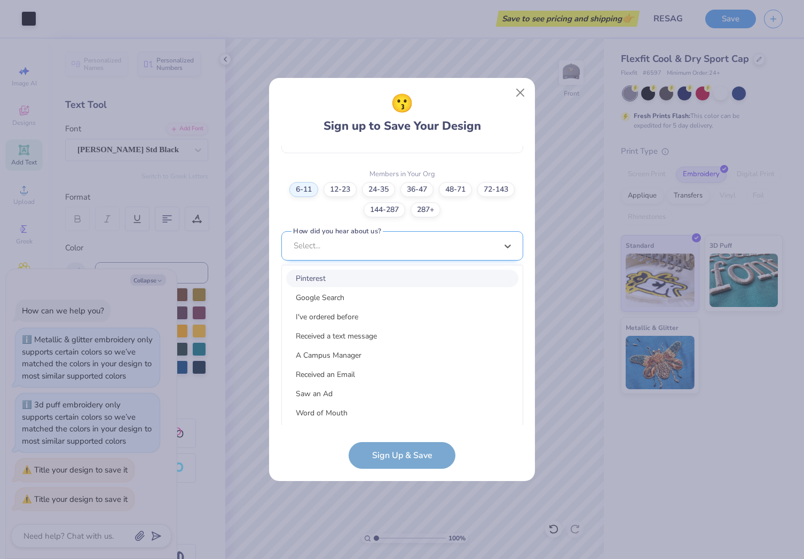
scroll to position [258, 0]
click at [344, 299] on div "Google Search" at bounding box center [402, 298] width 232 height 18
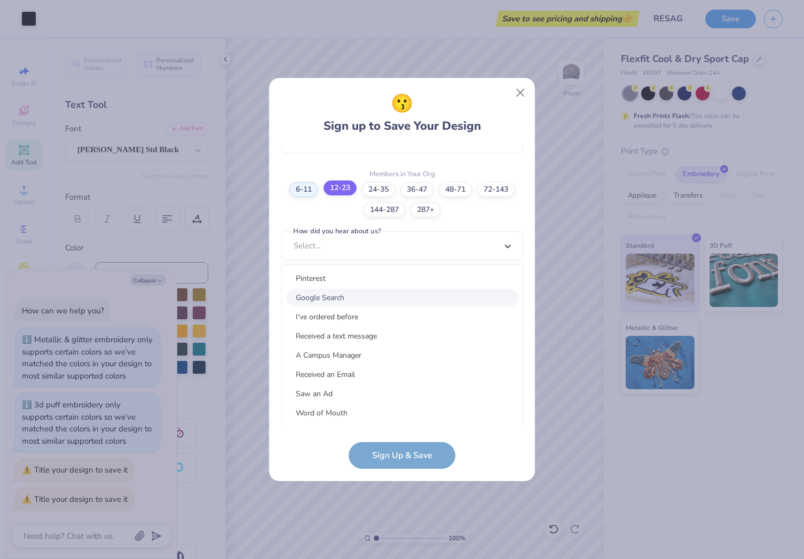
scroll to position [98, 0]
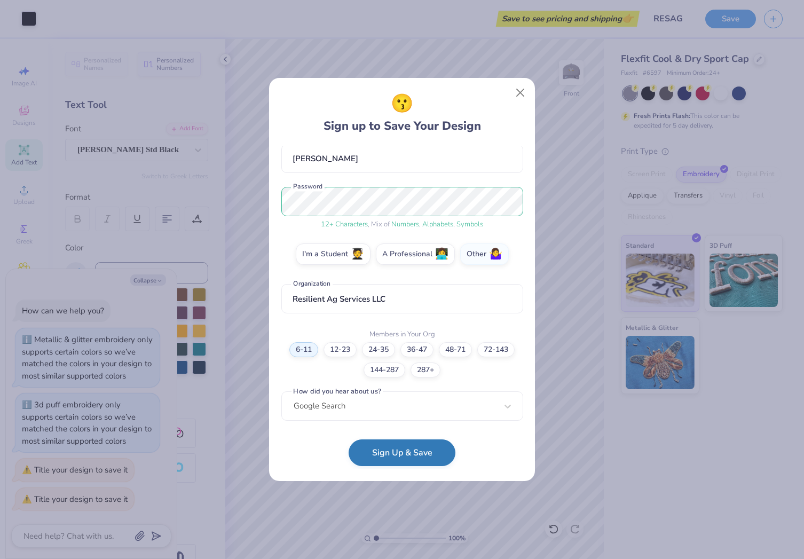
click at [394, 456] on button "Sign Up & Save" at bounding box center [402, 452] width 107 height 27
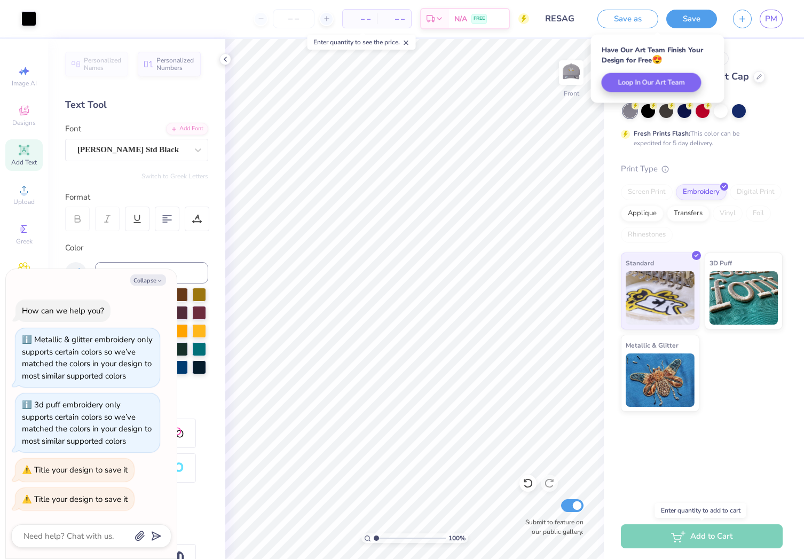
click at [704, 539] on div "Add to Cart" at bounding box center [702, 536] width 162 height 24
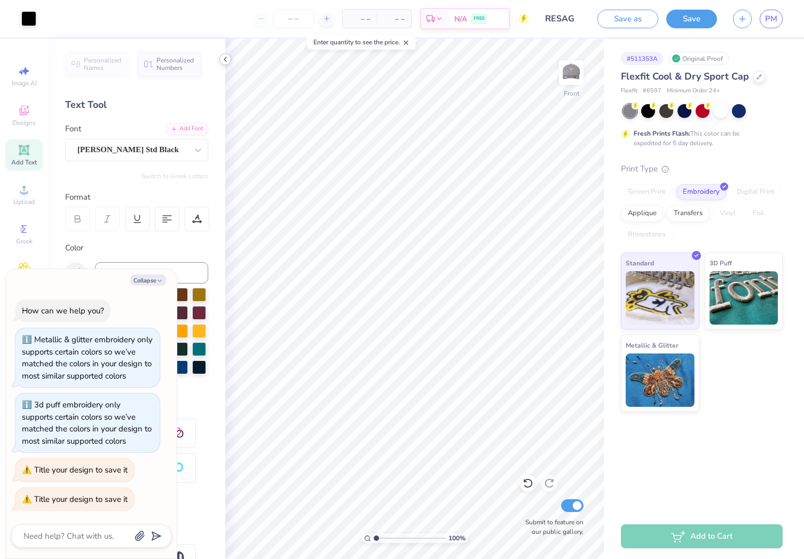
click at [226, 62] on icon at bounding box center [225, 59] width 9 height 9
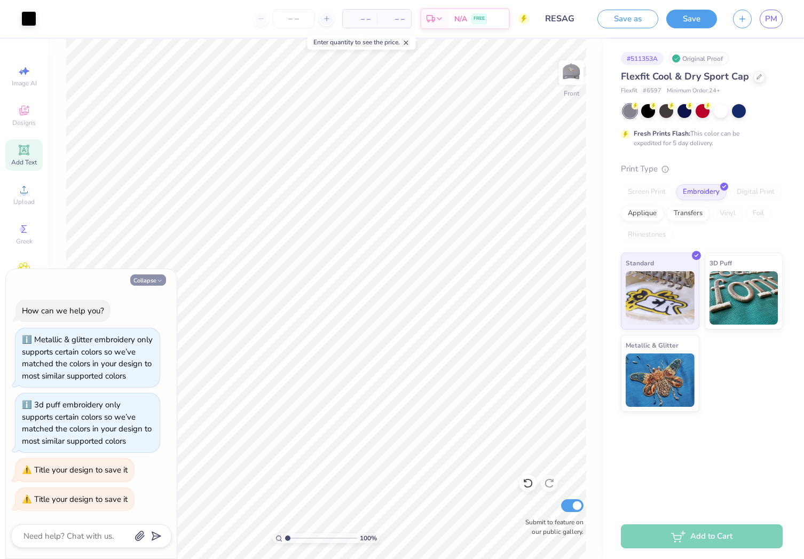
click at [145, 274] on button "Collapse" at bounding box center [148, 279] width 36 height 11
type textarea "x"
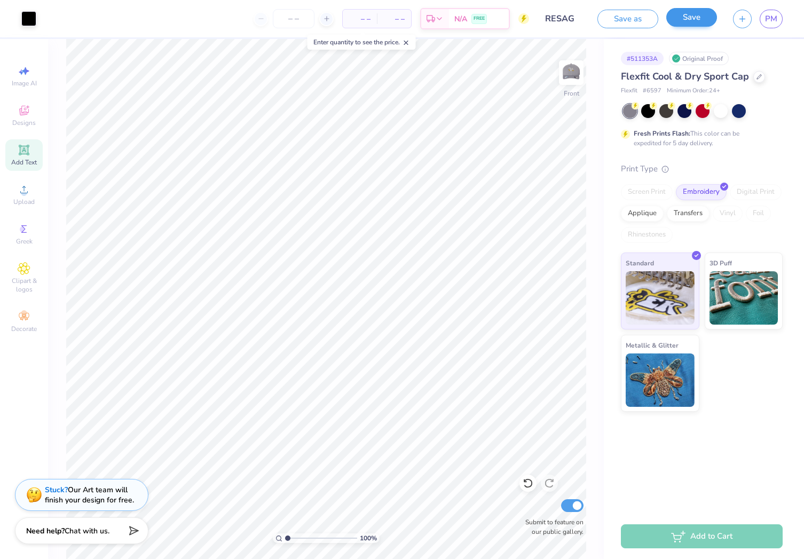
click at [691, 20] on button "Save" at bounding box center [691, 17] width 51 height 19
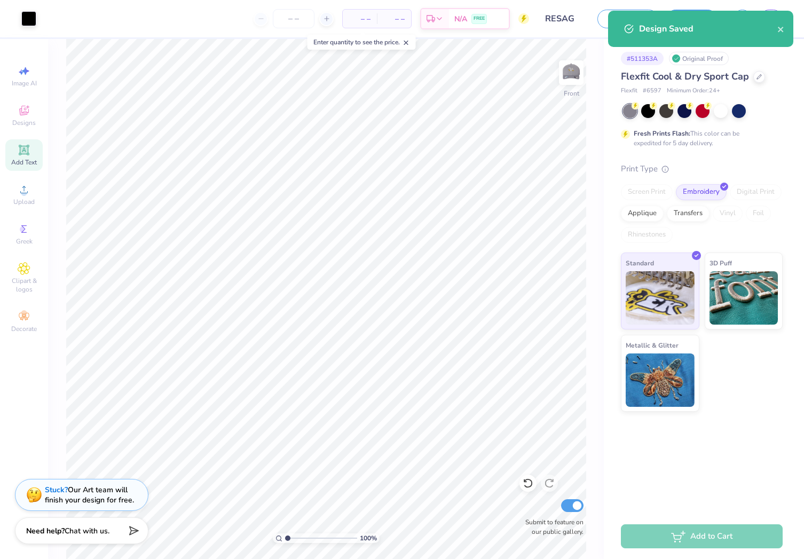
click at [370, 42] on div "Enter quantity to see the price." at bounding box center [361, 42] width 108 height 15
click at [406, 42] on icon at bounding box center [406, 42] width 7 height 7
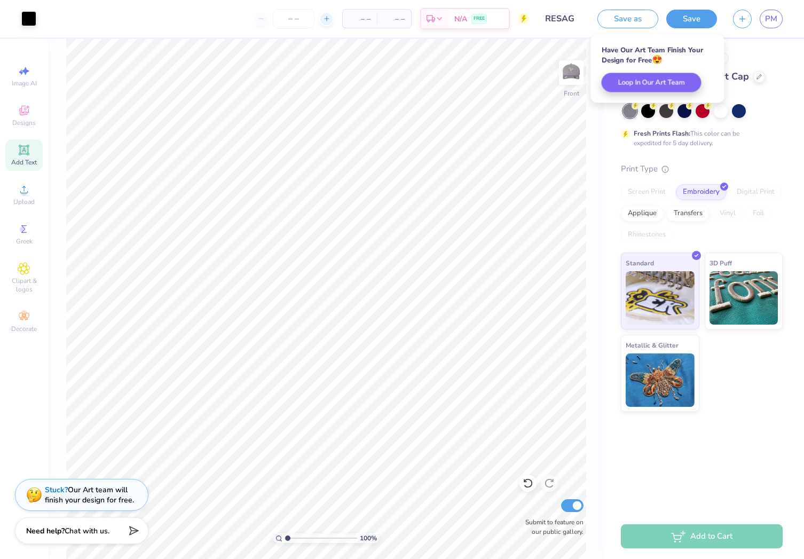
click at [327, 20] on line at bounding box center [327, 19] width 0 height 4
type input "12"
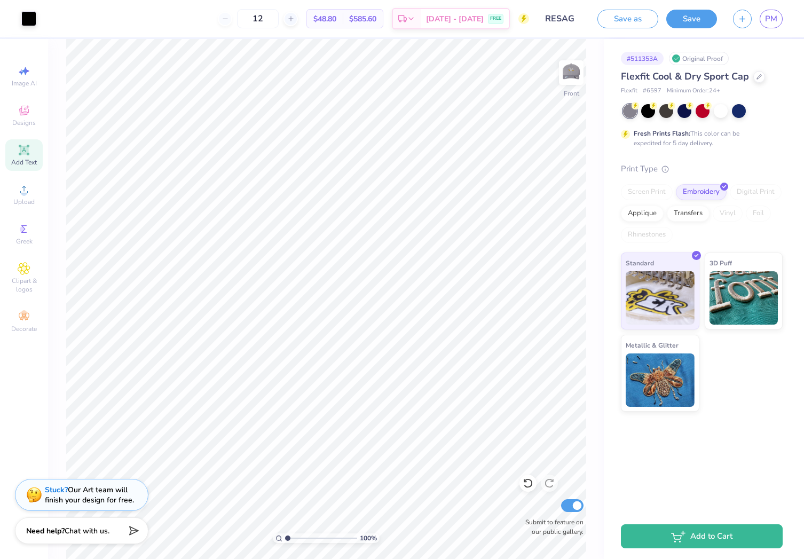
click at [243, 17] on div "12" at bounding box center [258, 18] width 80 height 19
